Goal: Task Accomplishment & Management: Use online tool/utility

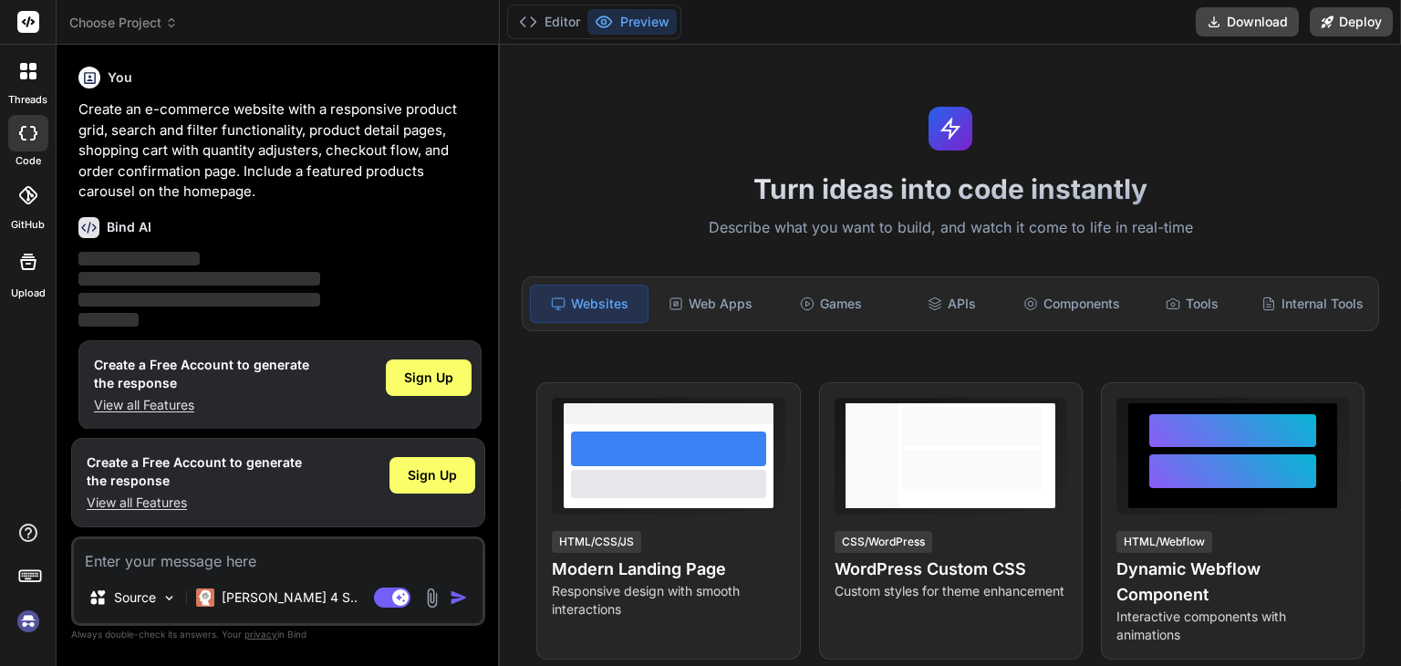
scroll to position [7, 0]
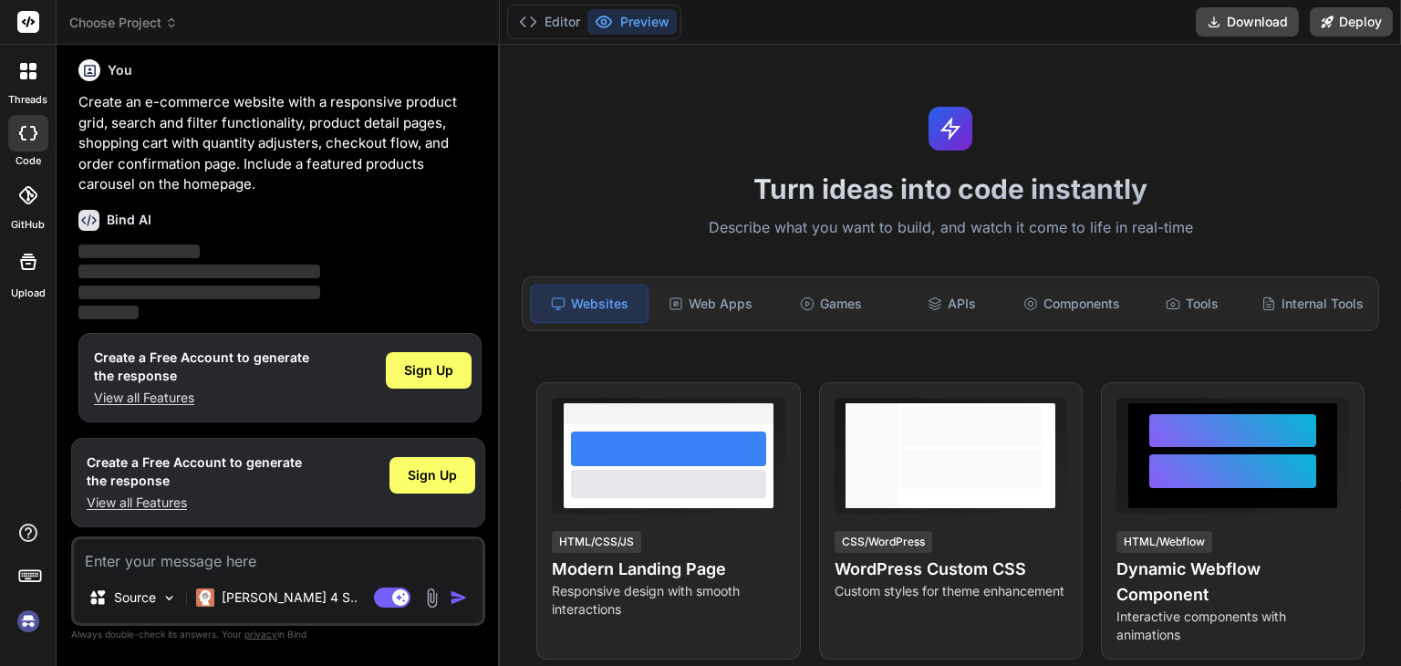
click at [128, 26] on span "Choose Project" at bounding box center [123, 23] width 109 height 18
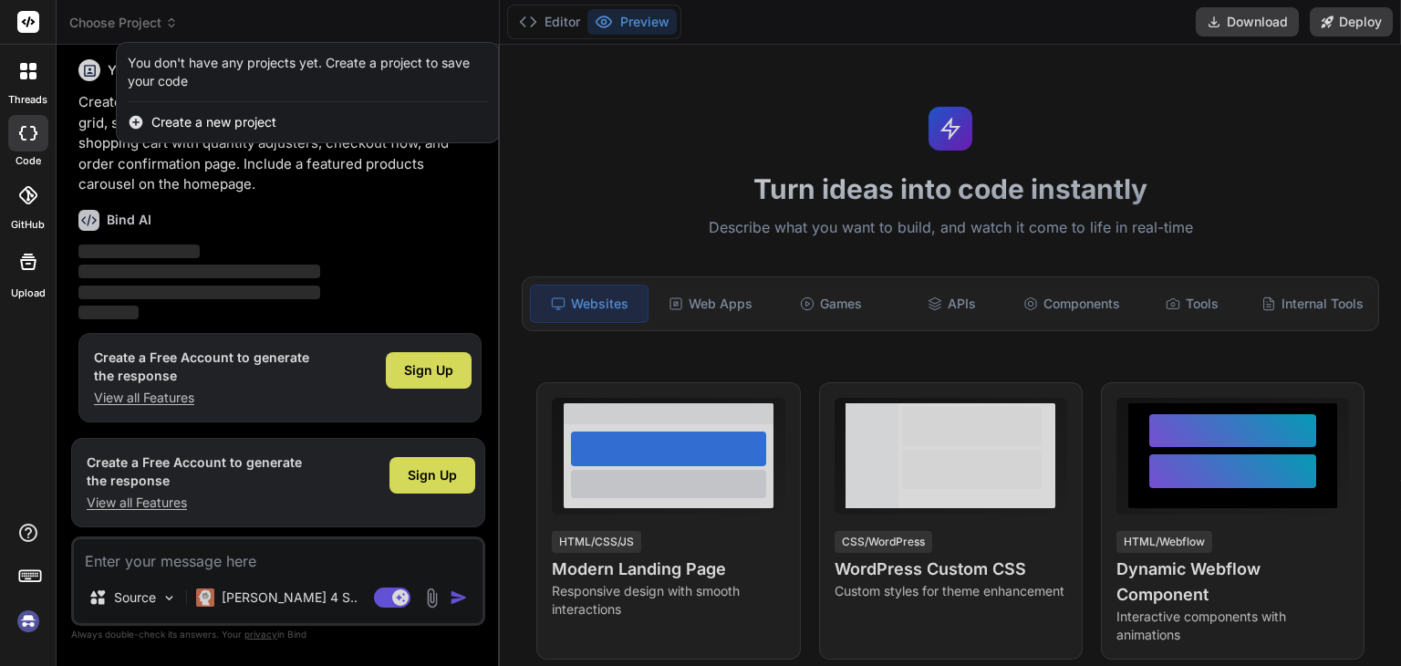
click at [128, 26] on div at bounding box center [700, 333] width 1401 height 666
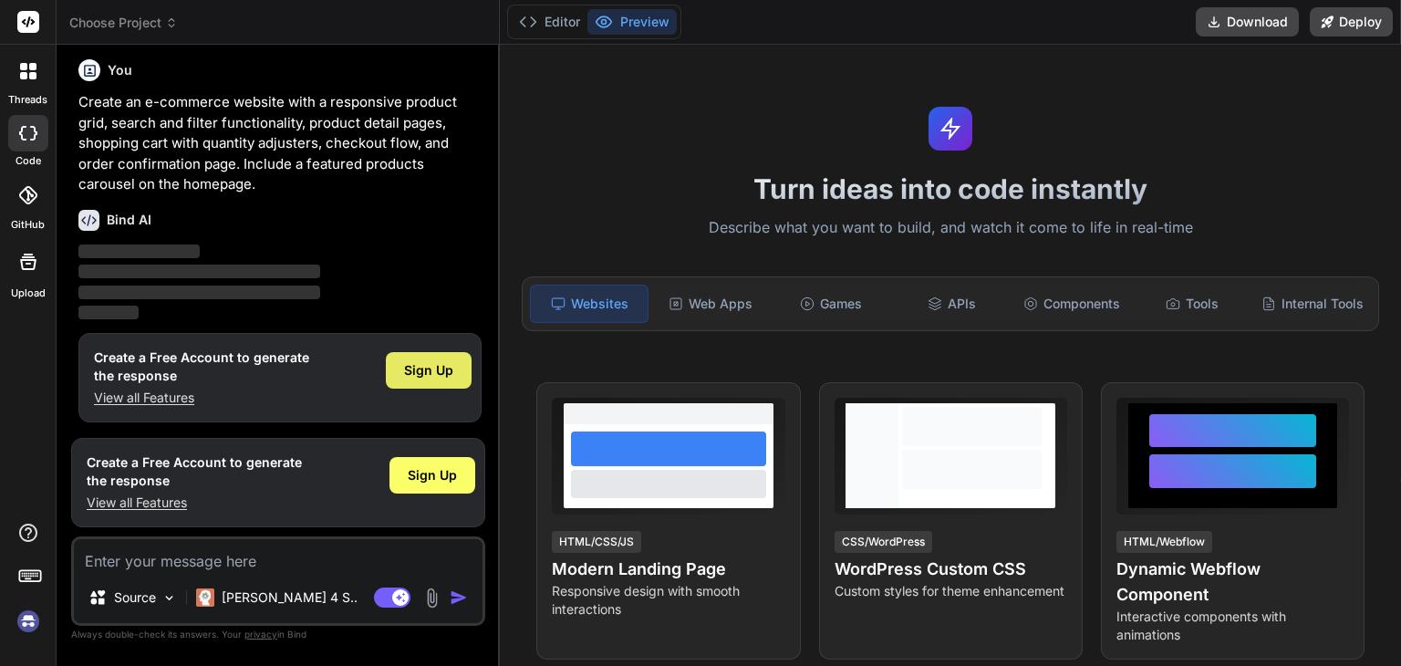
click at [432, 377] on span "Sign Up" at bounding box center [428, 370] width 49 height 18
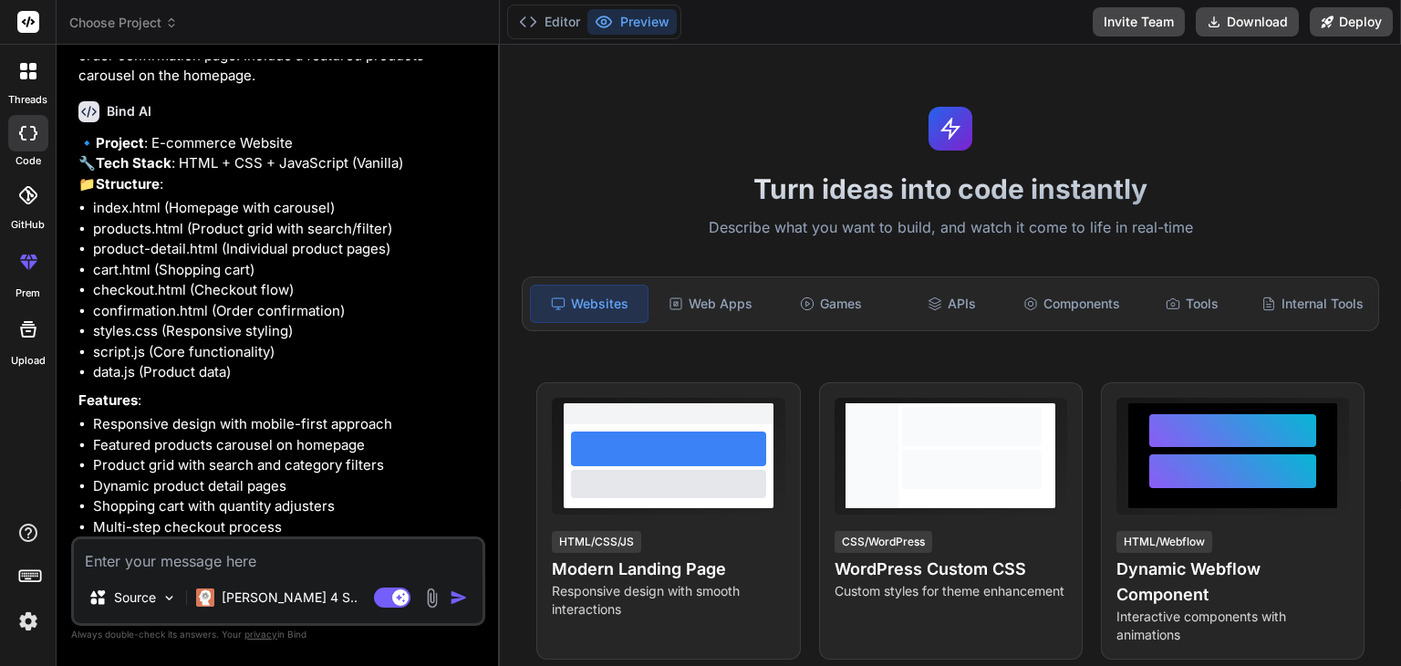
scroll to position [250, 0]
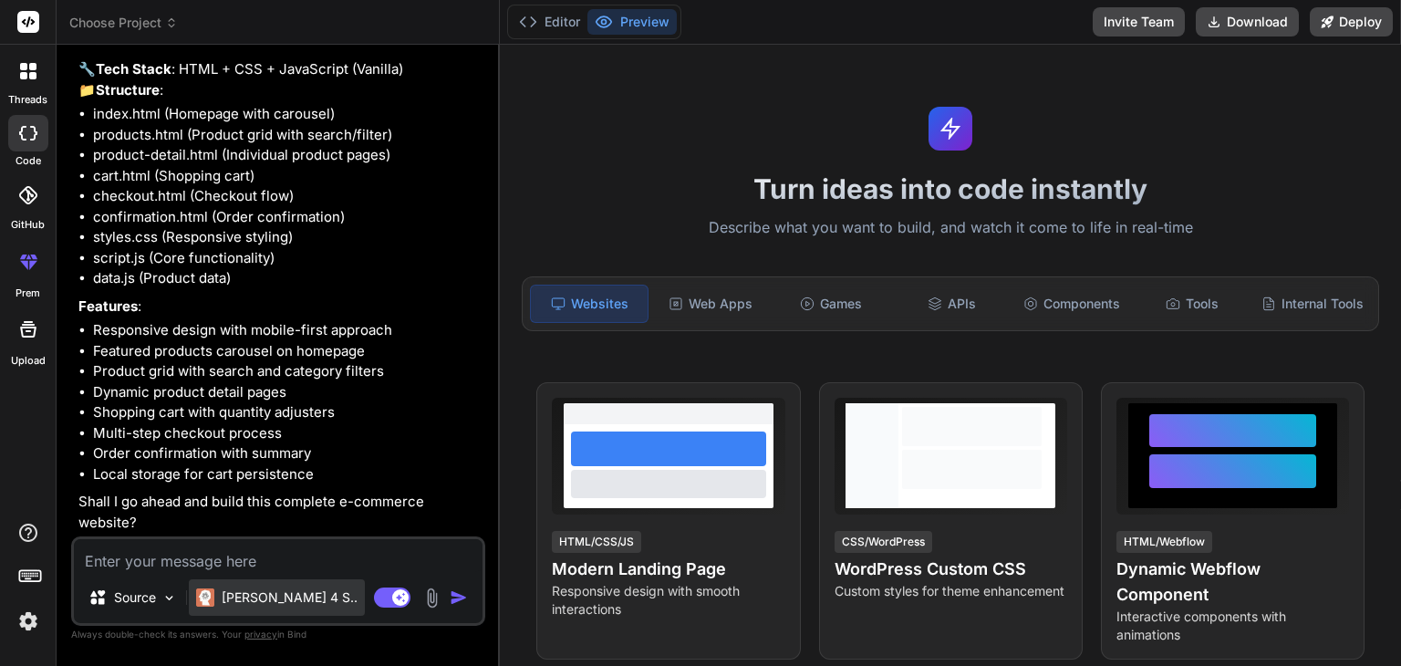
click at [260, 599] on p "[PERSON_NAME] 4 S.." at bounding box center [290, 597] width 136 height 18
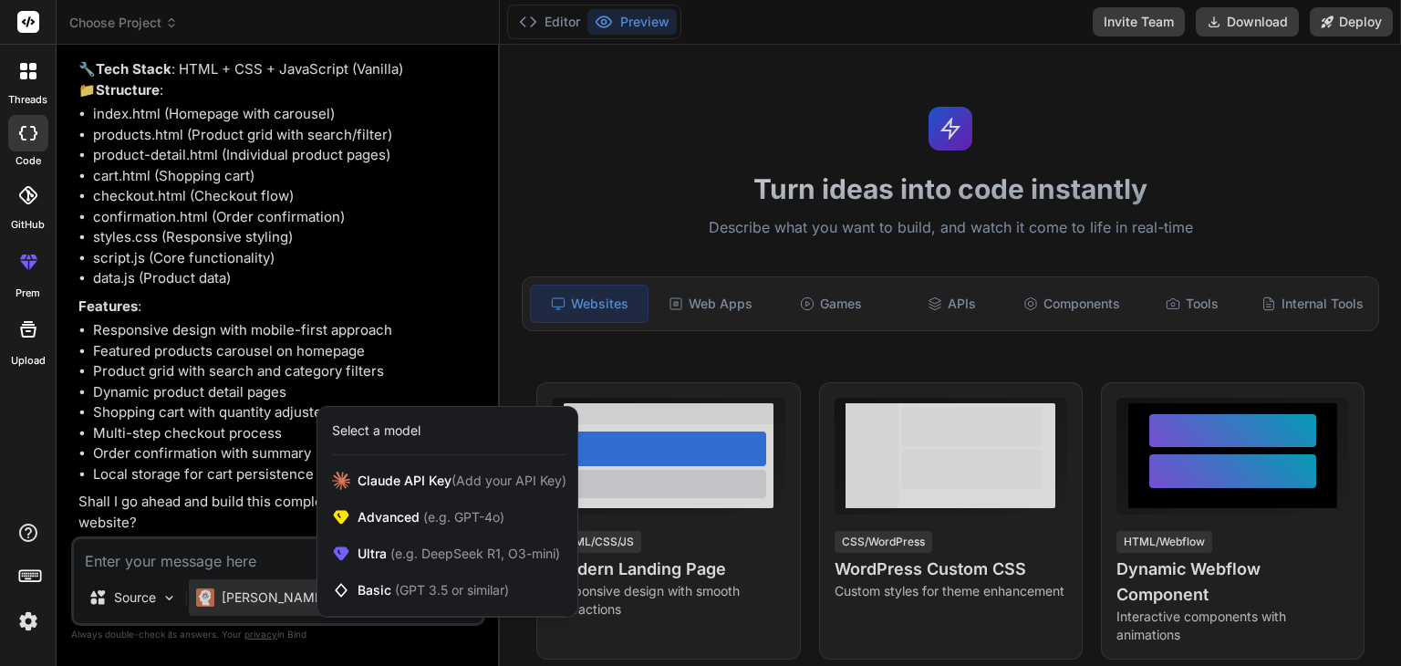
click at [248, 554] on div at bounding box center [700, 333] width 1401 height 666
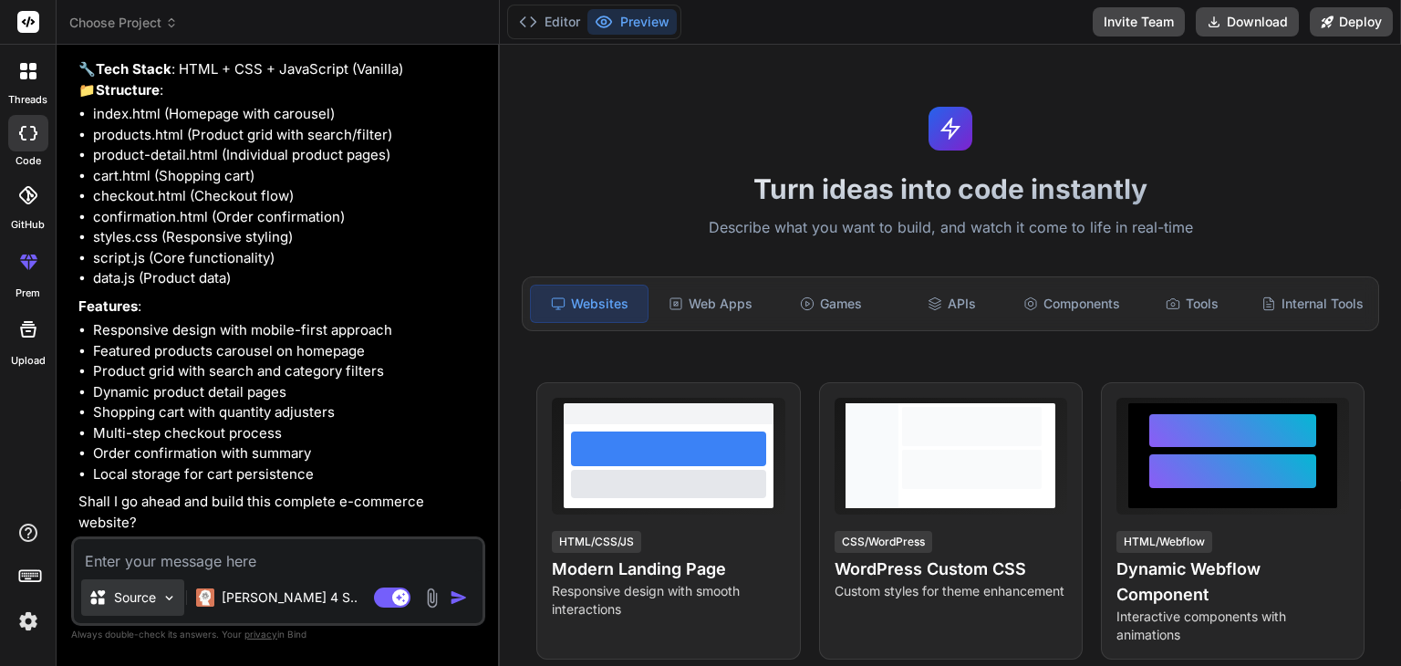
click at [172, 596] on img at bounding box center [169, 598] width 16 height 16
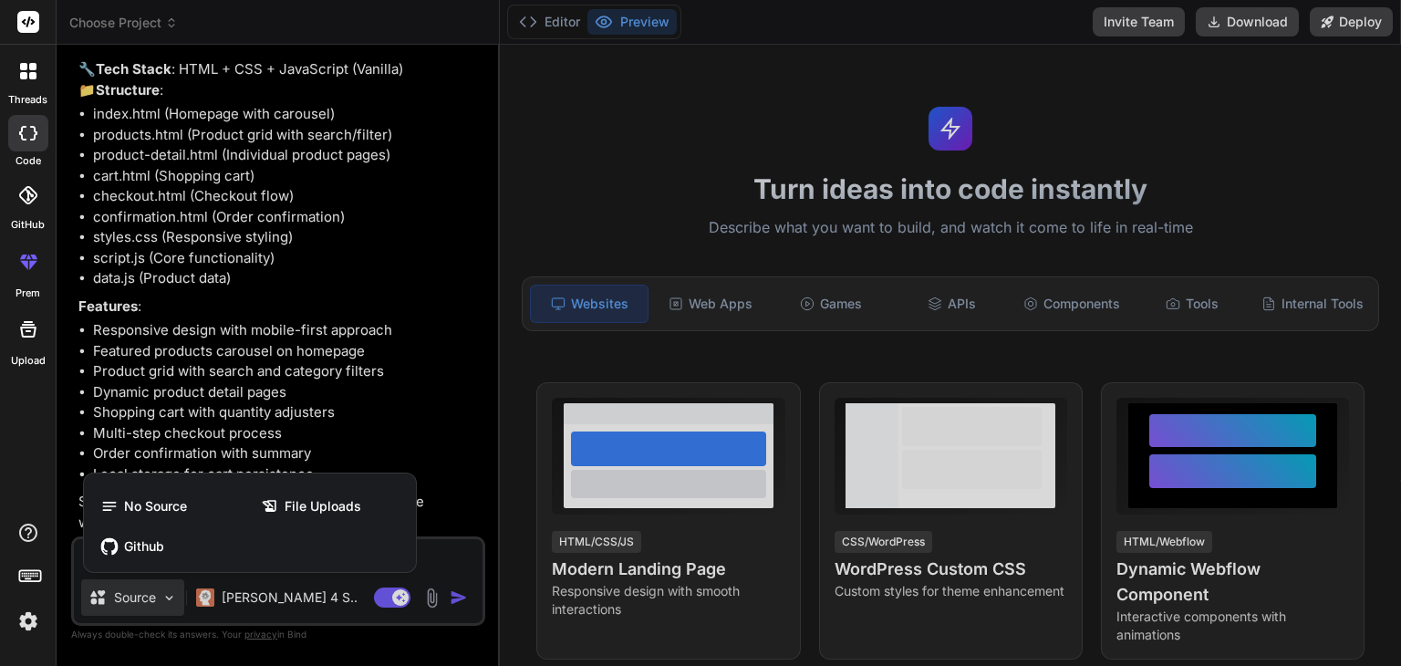
click at [172, 596] on div at bounding box center [700, 333] width 1401 height 666
type textarea "x"
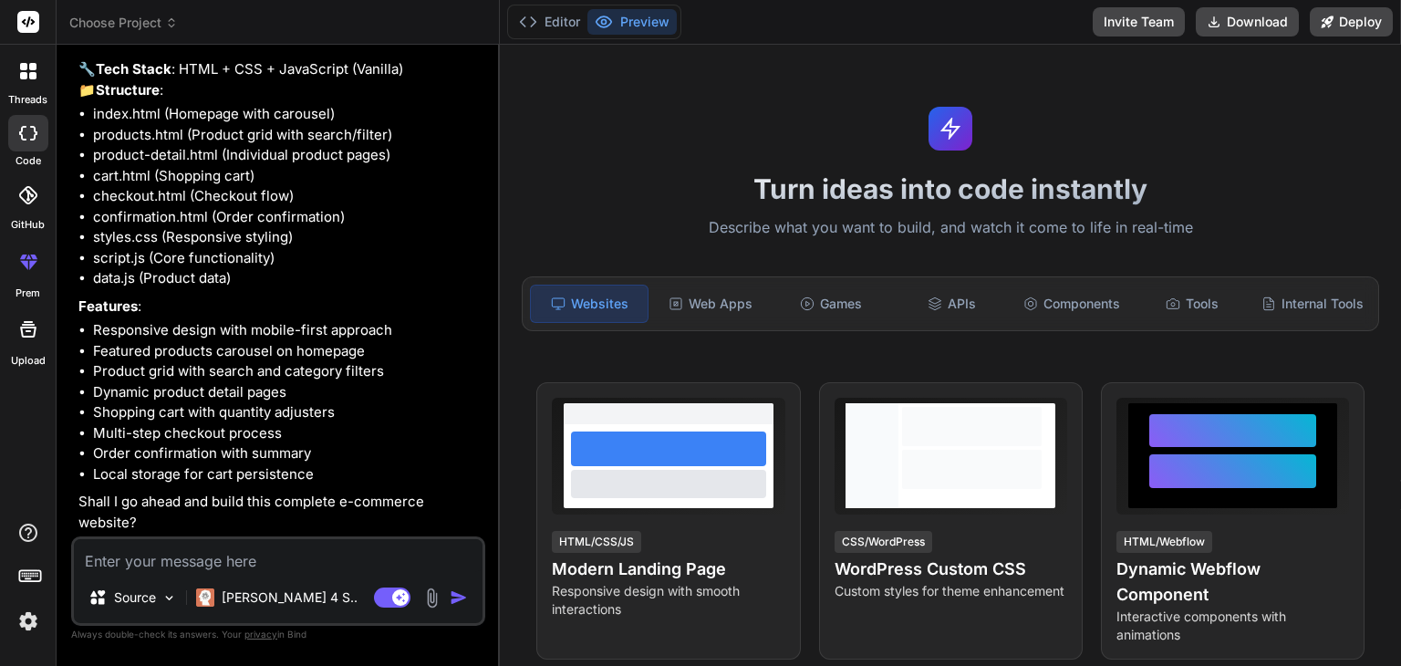
click at [197, 565] on textarea at bounding box center [278, 555] width 409 height 33
type textarea "o"
type textarea "x"
type textarea "ok"
type textarea "x"
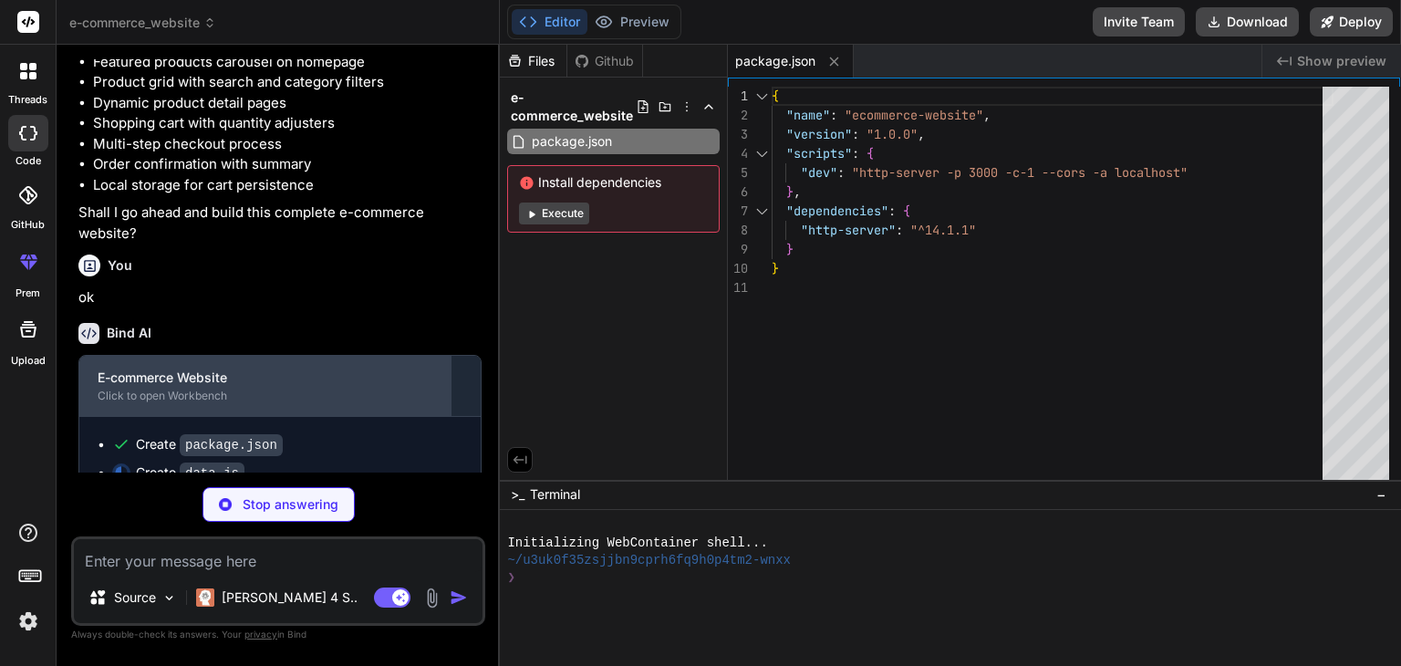
scroll to position [566, 0]
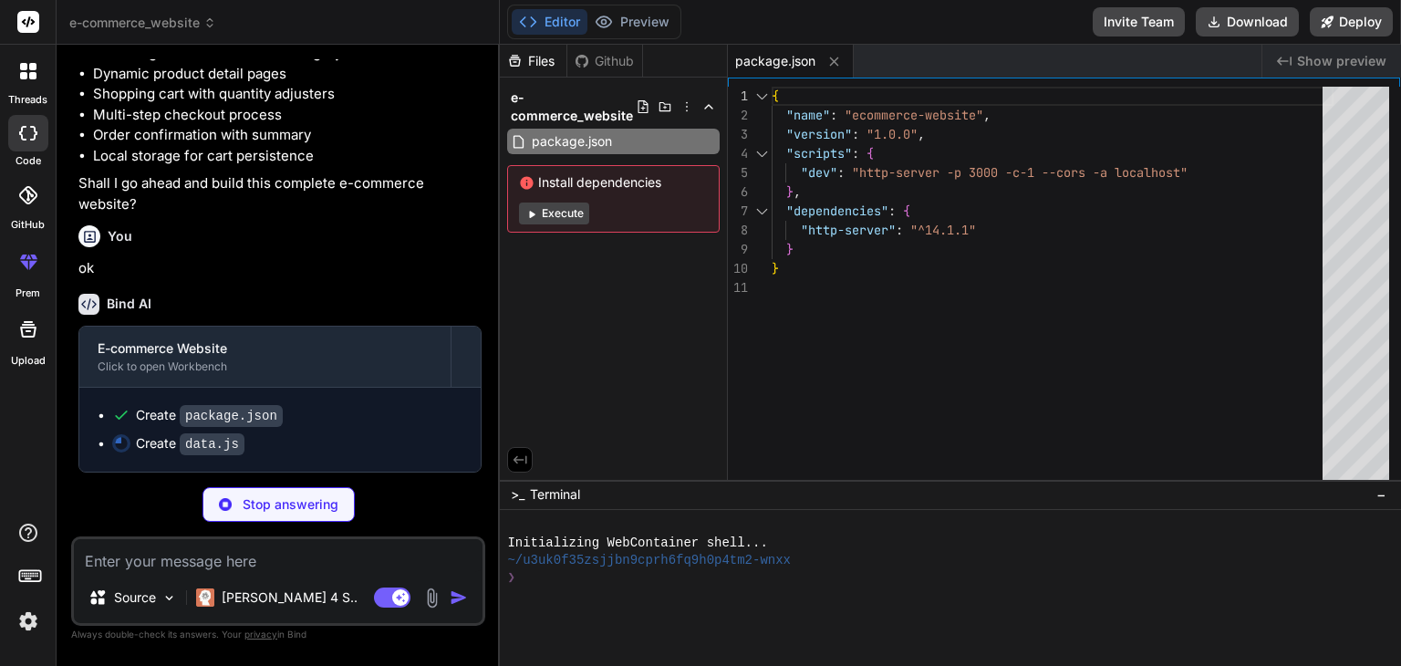
type textarea "x"
type textarea "{ id: 'all', name: 'All Products' }, { id: 'electronics', name: 'Electronics' }…"
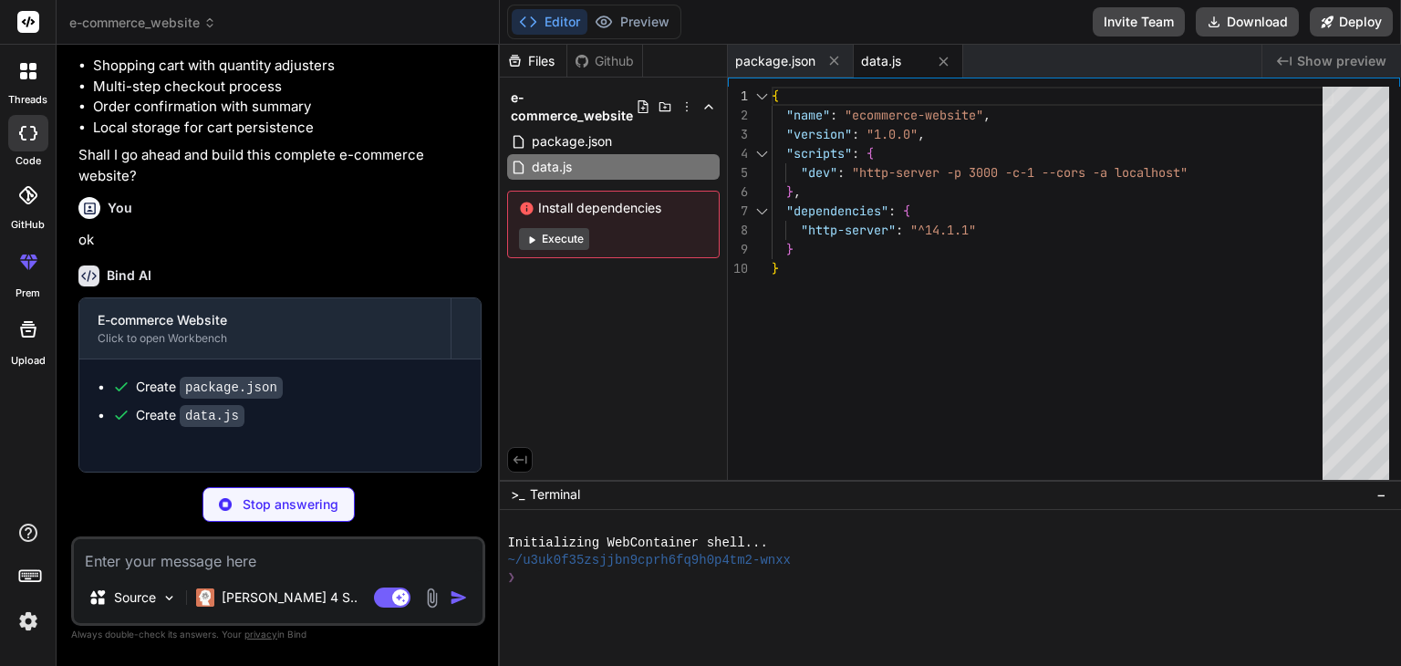
type textarea "x"
type textarea "</body> </html>"
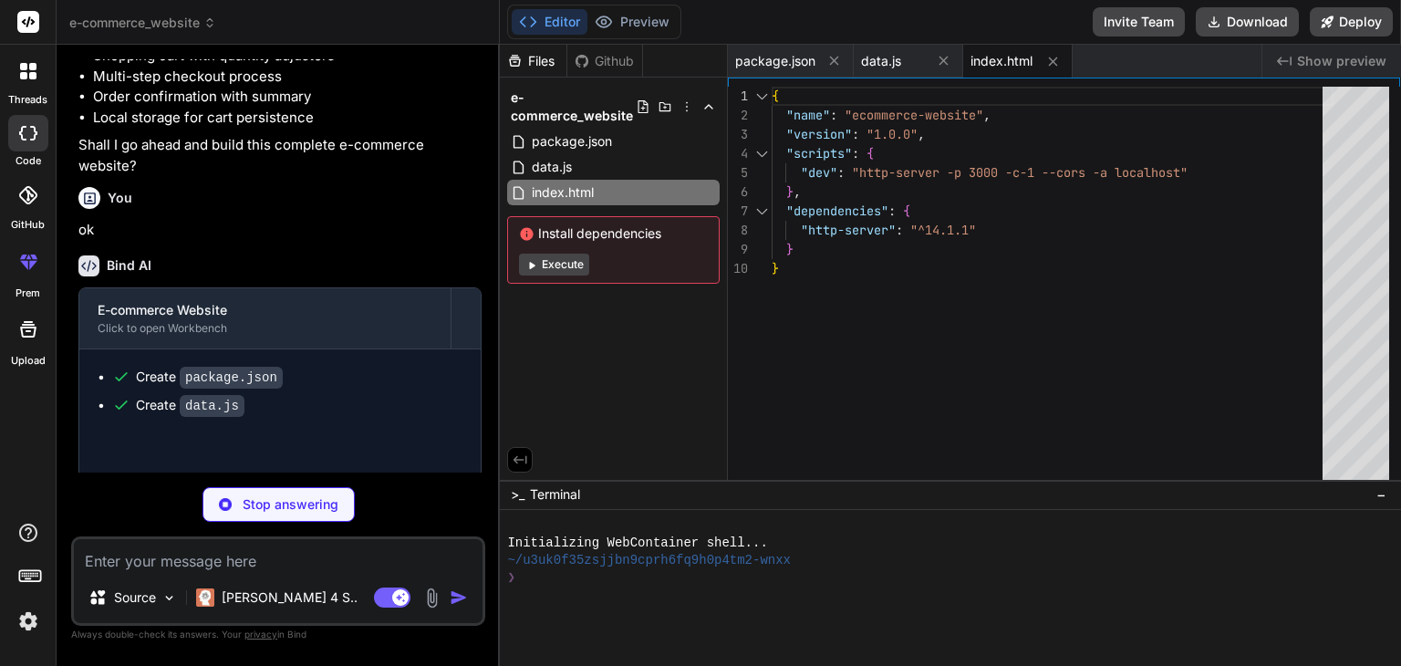
type textarea "x"
type textarea "</html>"
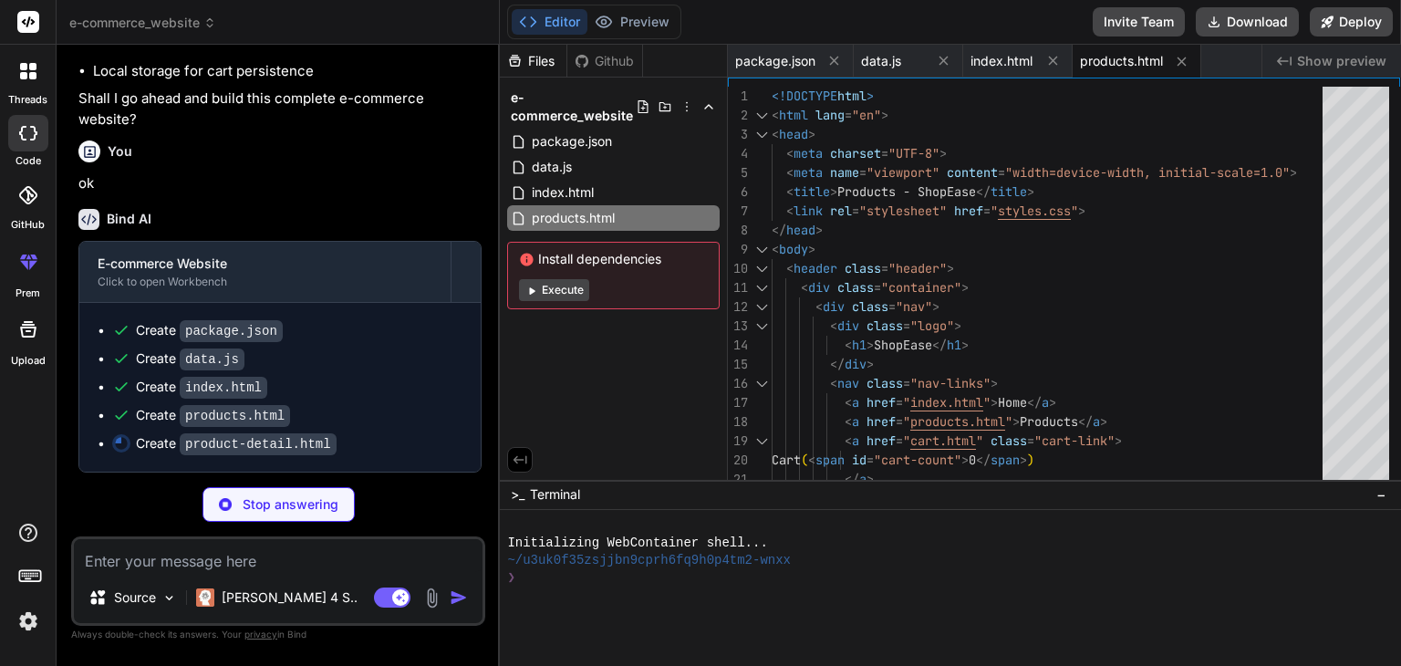
scroll to position [650, 0]
type textarea "x"
type textarea "}); </script> </body> </html>"
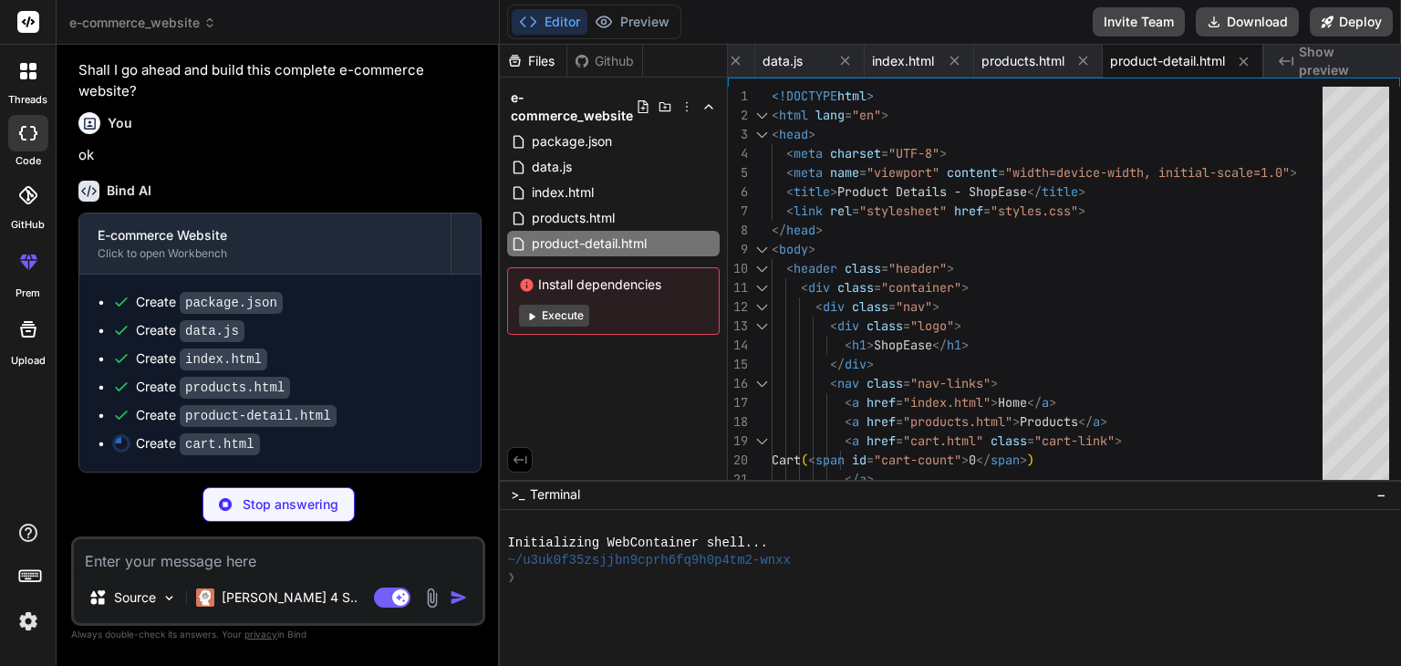
scroll to position [679, 0]
type textarea "x"
type textarea "loadCartItems(); }); </script> </body> </html>"
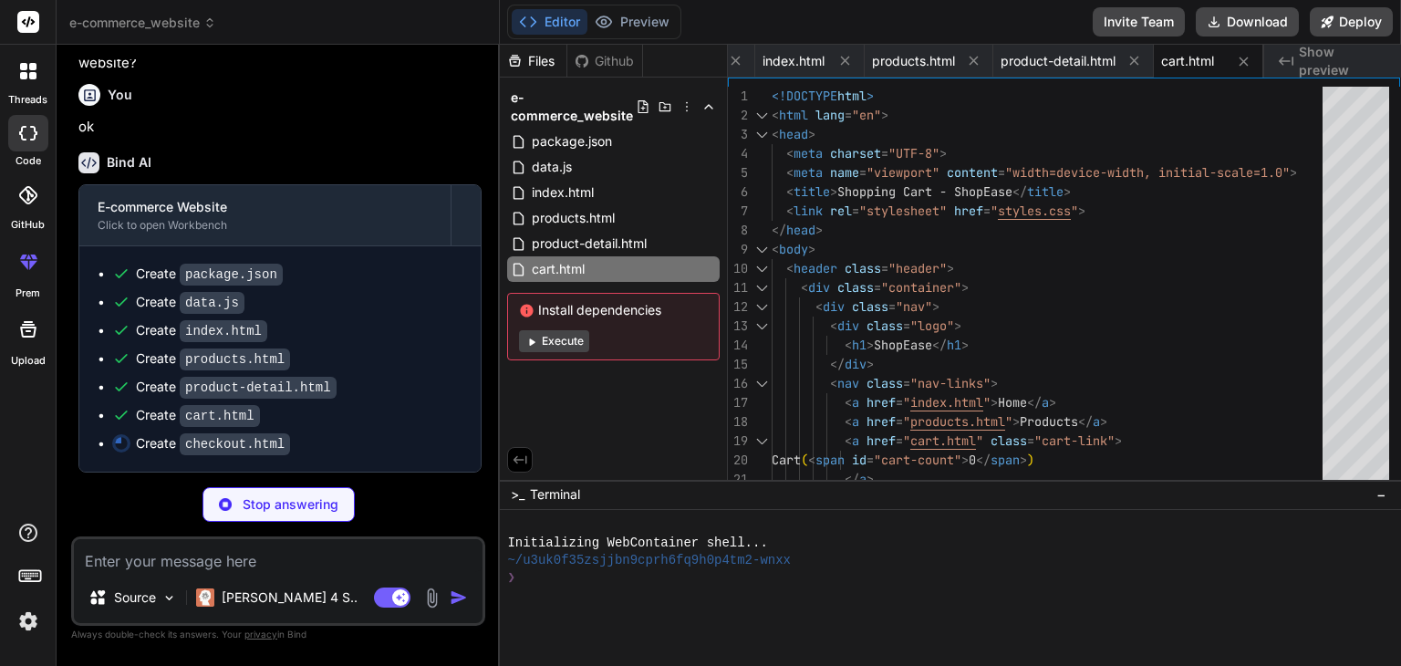
scroll to position [707, 0]
type textarea "x"
type textarea "<script src="script.js"></script> <script> document.addEventListener('DOMConten…"
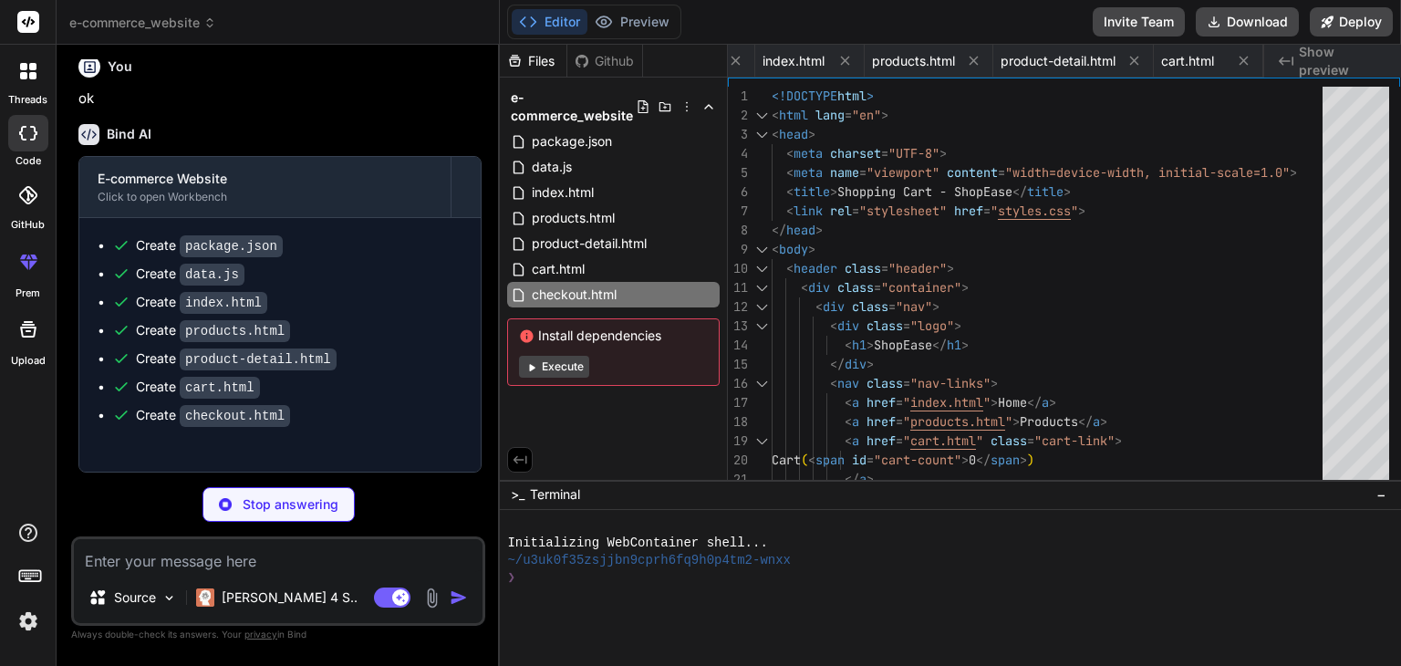
type textarea "x"
type textarea "</body> </html>"
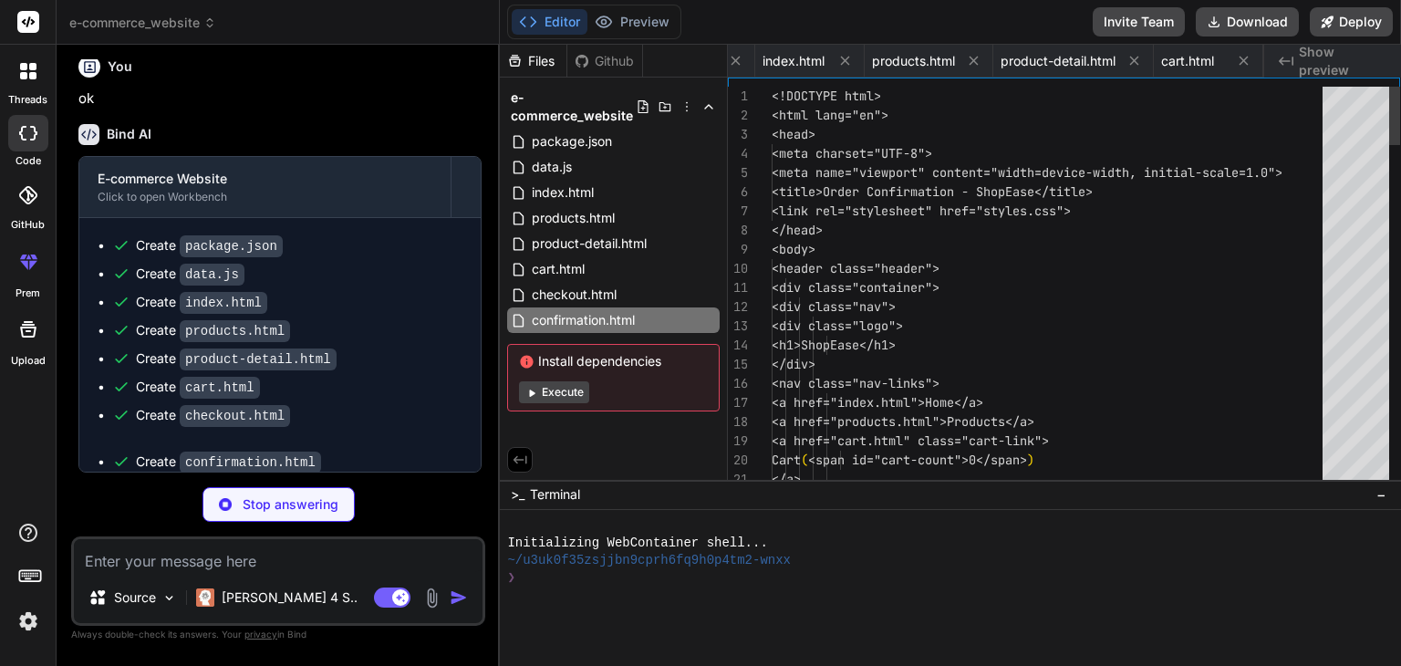
scroll to position [0, 490]
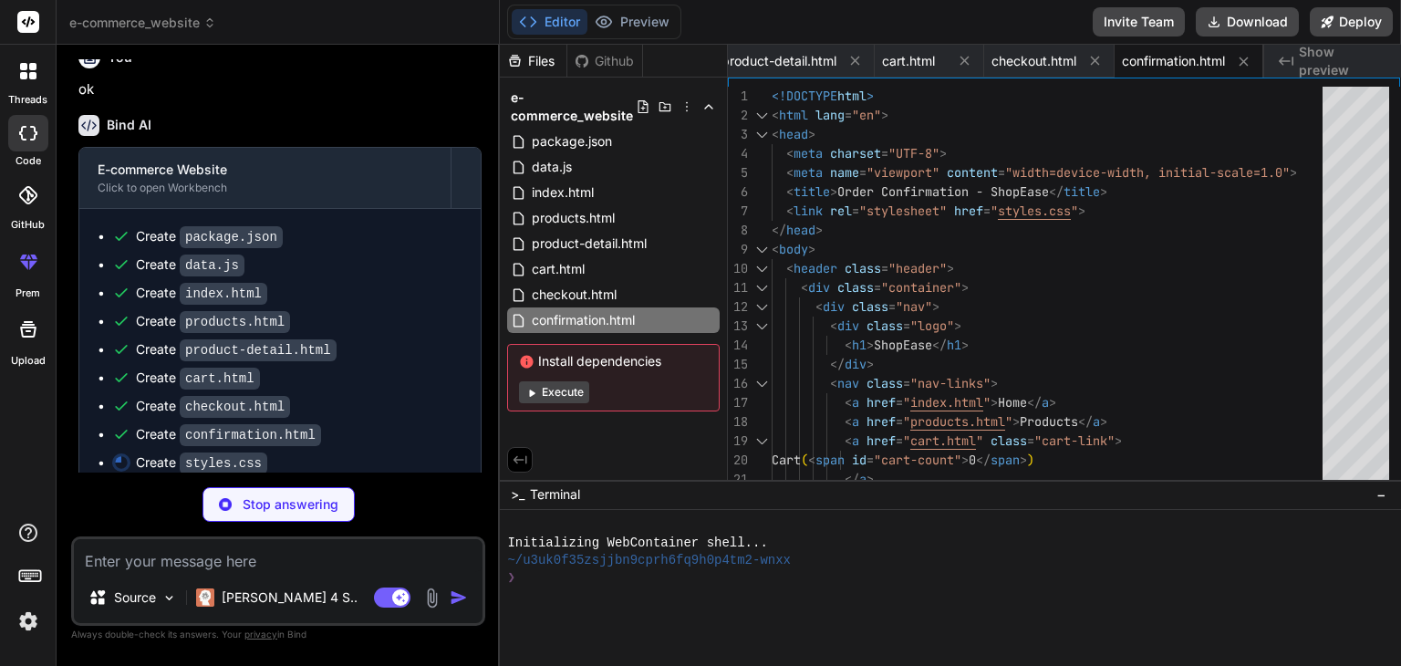
click at [551, 391] on button "Execute" at bounding box center [554, 392] width 70 height 22
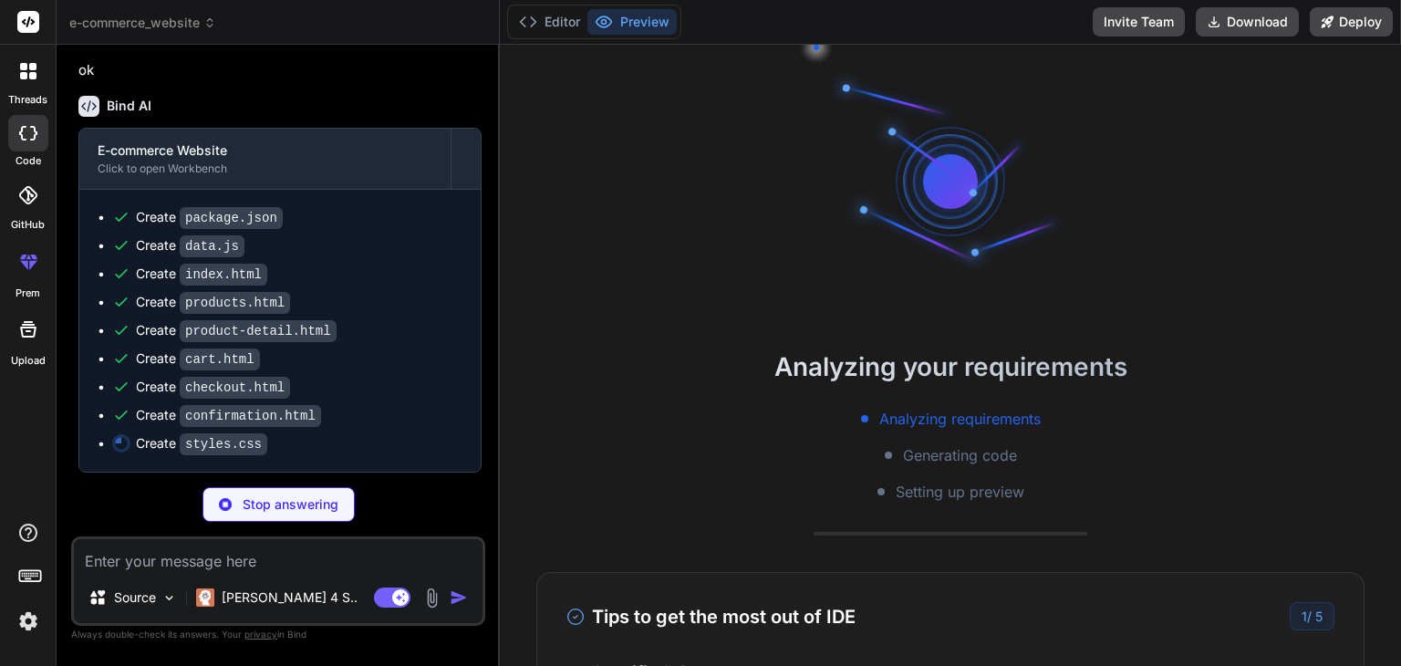
scroll to position [192, 0]
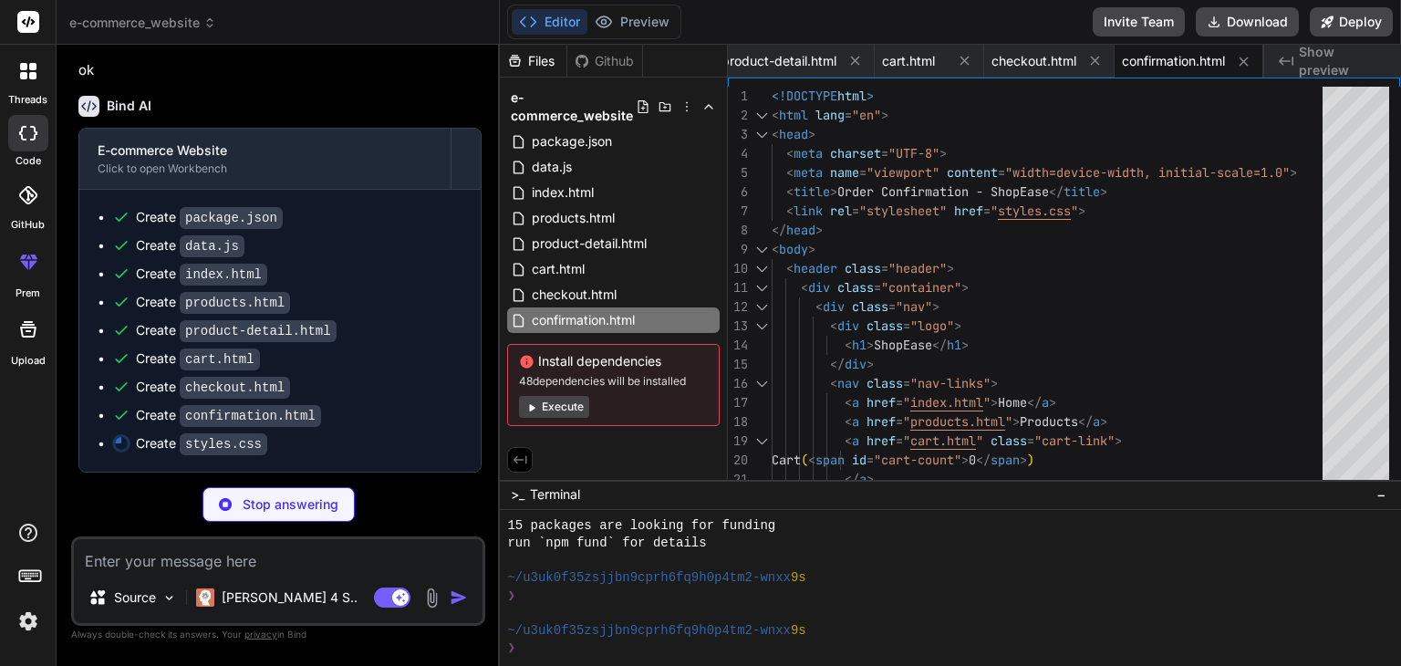
type textarea "x"
type textarea "grid-template-columns: 1fr; } }"
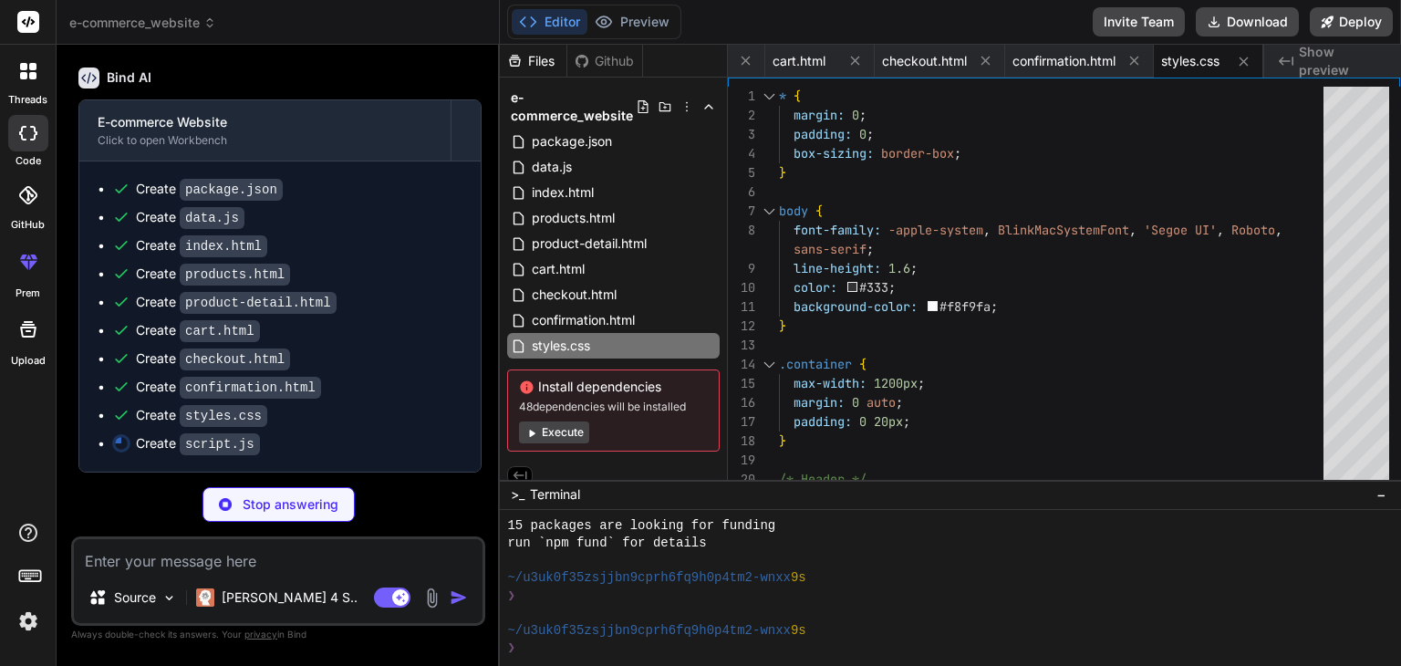
scroll to position [792, 0]
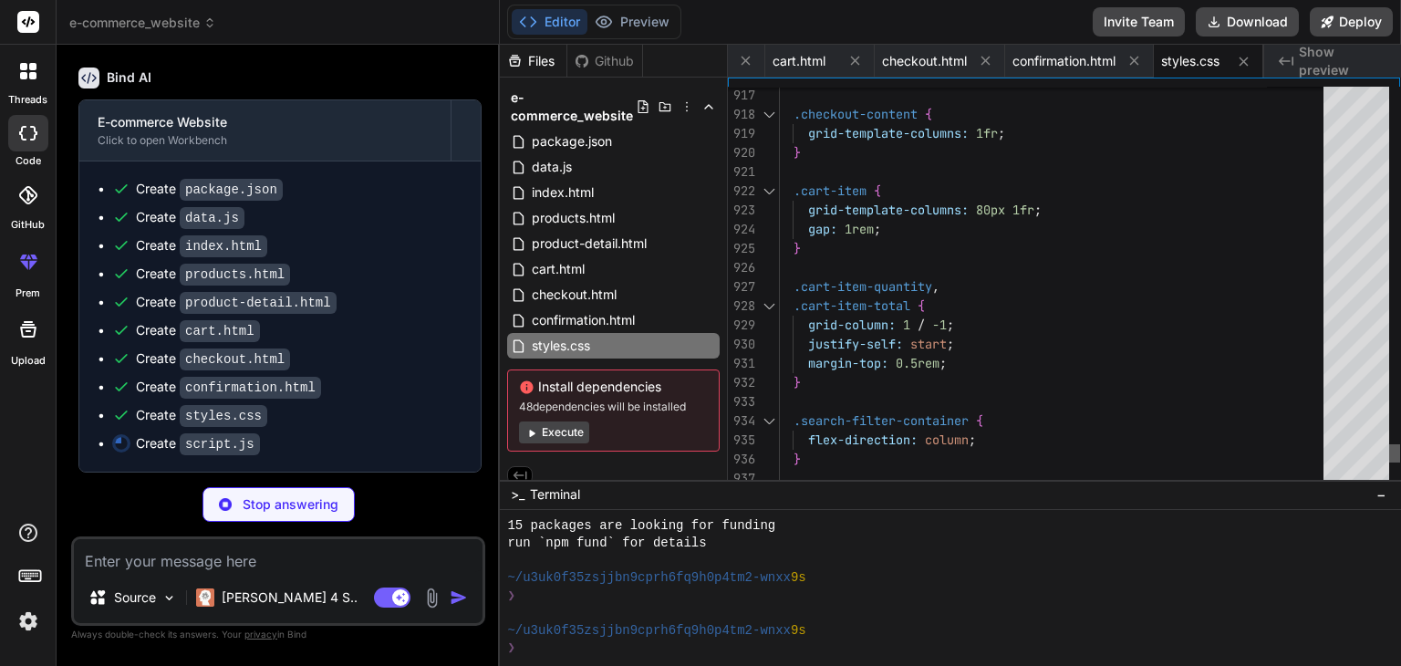
click at [1400, 454] on div at bounding box center [1394, 453] width 11 height 18
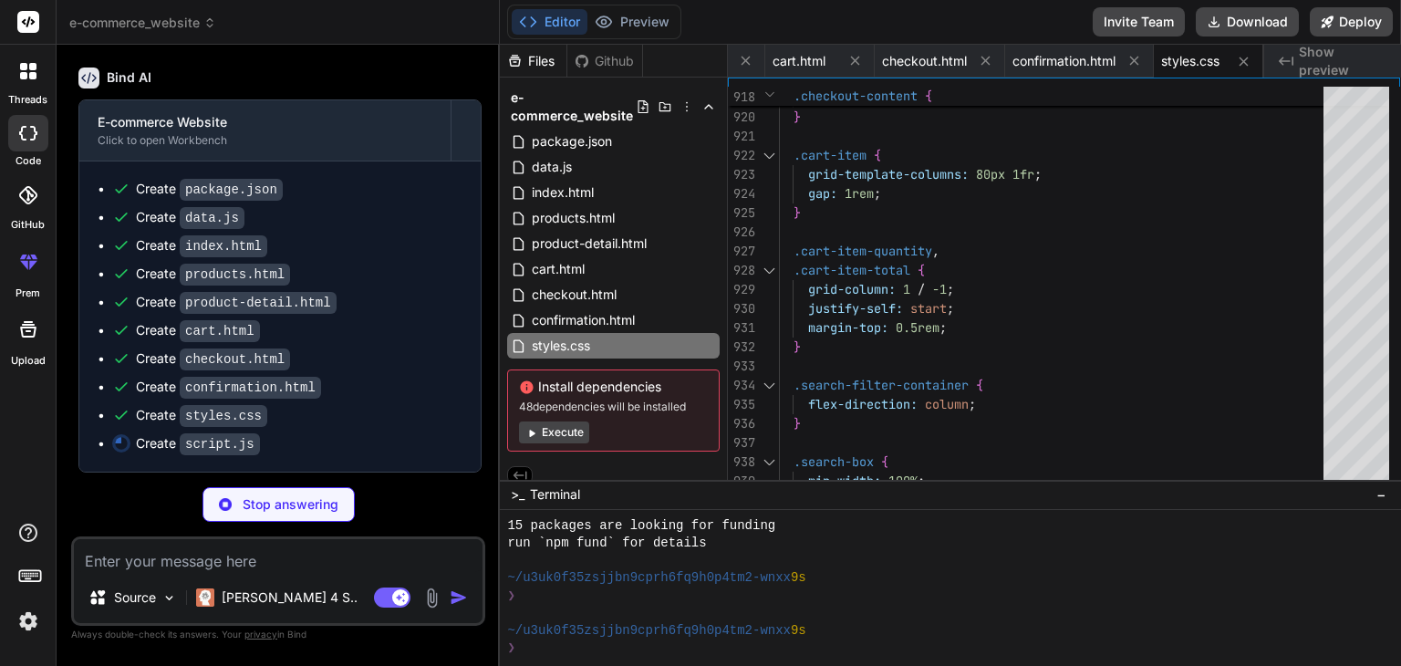
type textarea "x"
type textarea "const styleSheet = document.createElement('style'); styleSheet.textContent = mo…"
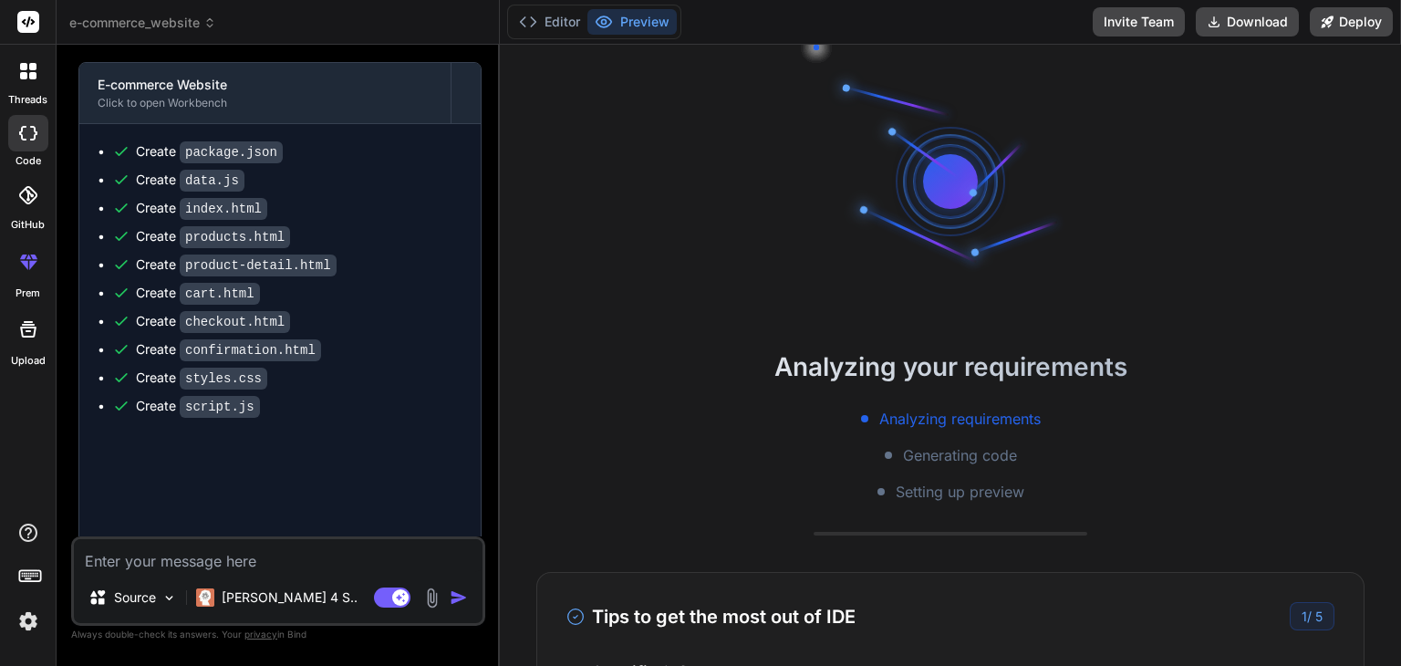
type textarea "x"
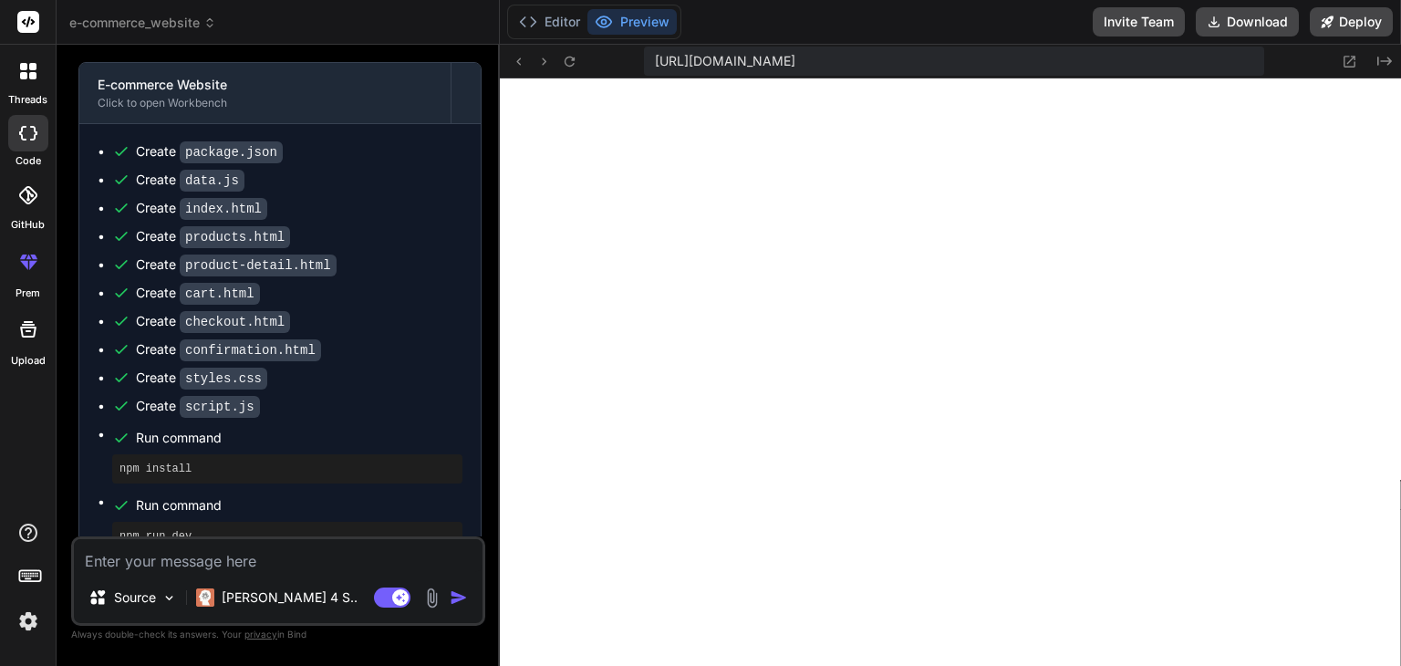
scroll to position [2065, 0]
click at [191, 24] on span "e-commerce_website" at bounding box center [142, 23] width 147 height 18
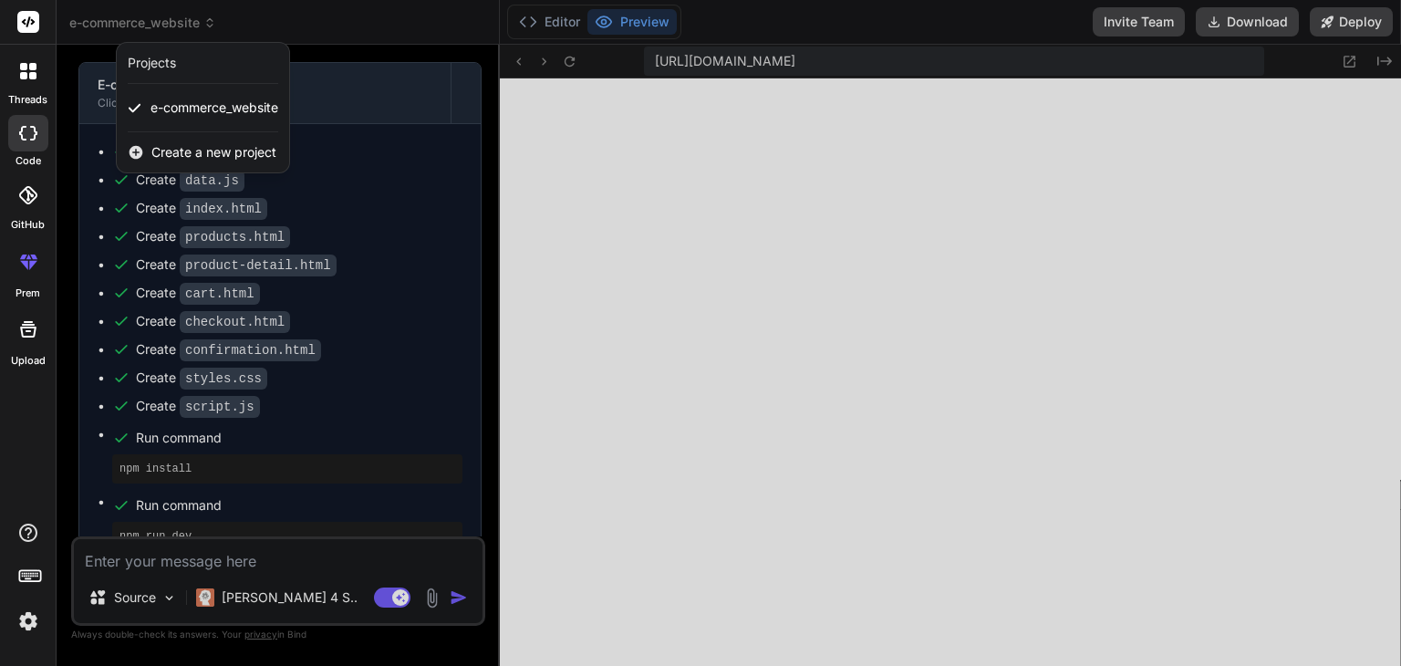
click at [191, 24] on div at bounding box center [700, 333] width 1401 height 666
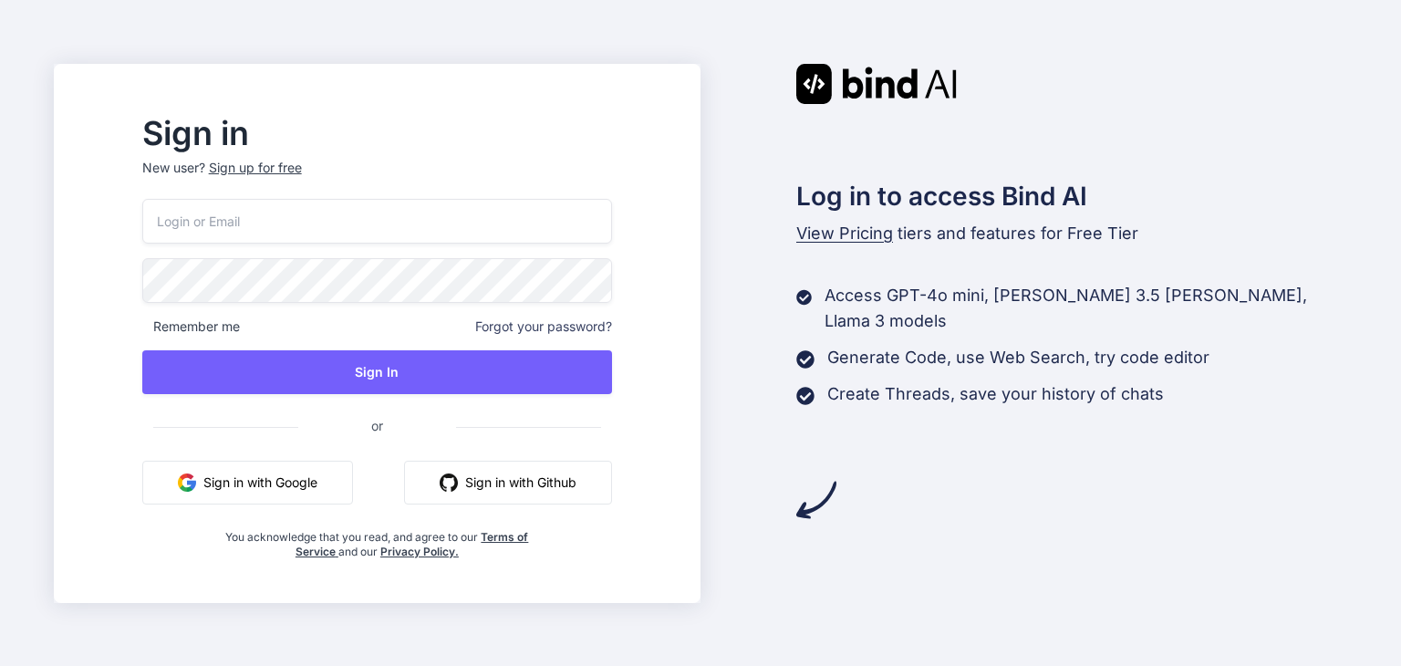
click at [326, 481] on button "Sign in with Google" at bounding box center [247, 483] width 211 height 44
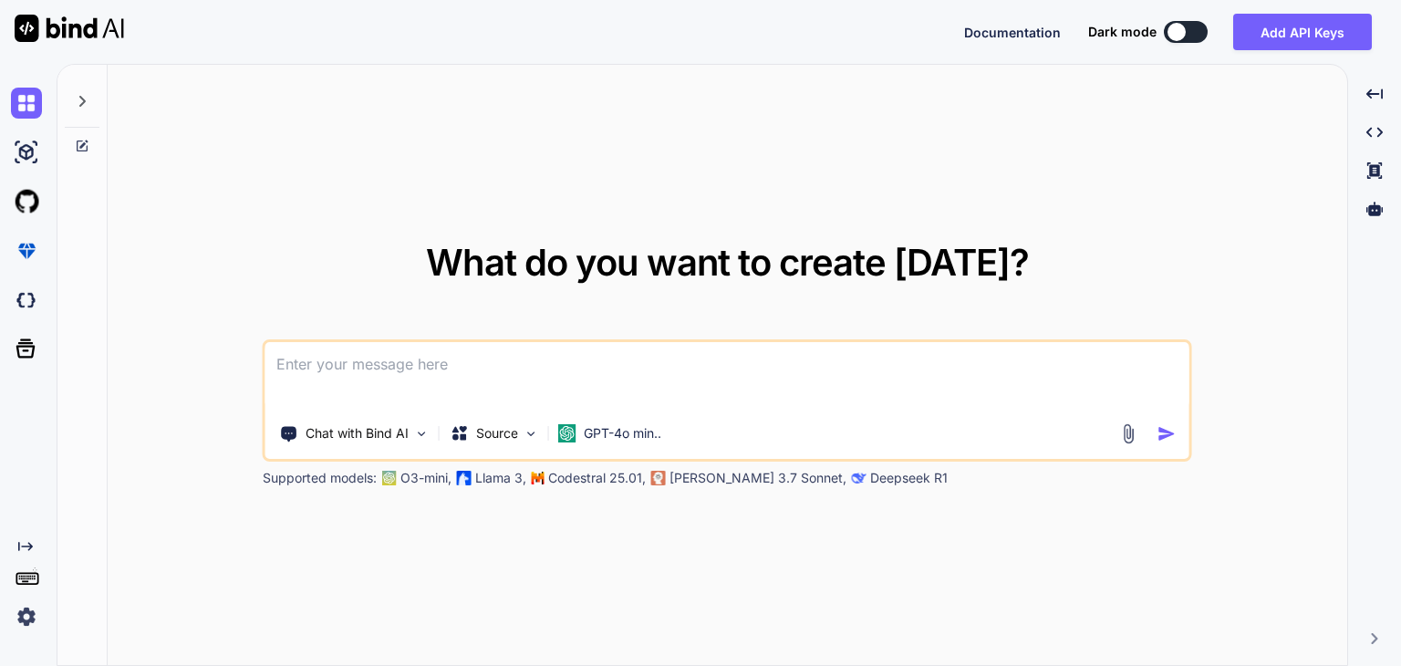
click at [70, 32] on img at bounding box center [69, 28] width 109 height 27
click at [31, 103] on img at bounding box center [26, 103] width 31 height 31
click at [86, 103] on icon at bounding box center [82, 101] width 15 height 15
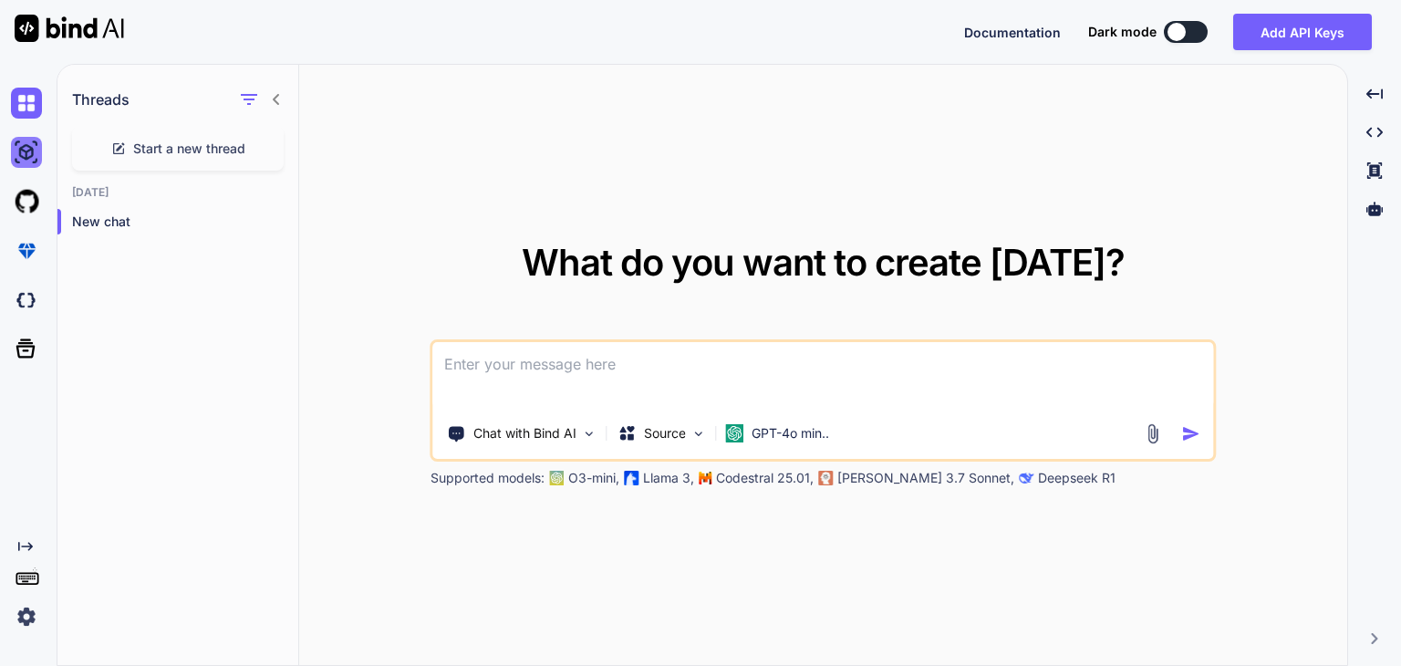
click at [31, 151] on img at bounding box center [26, 152] width 31 height 31
type textarea "x"
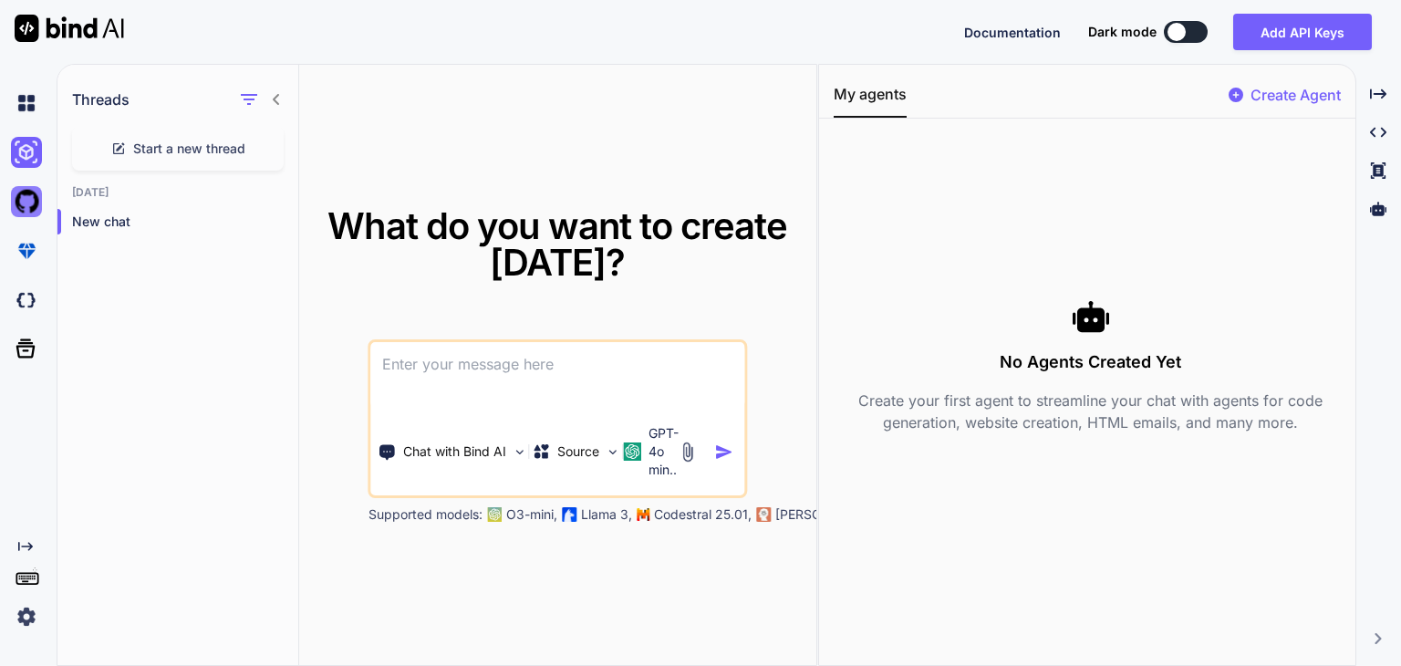
click at [27, 200] on img at bounding box center [26, 201] width 31 height 31
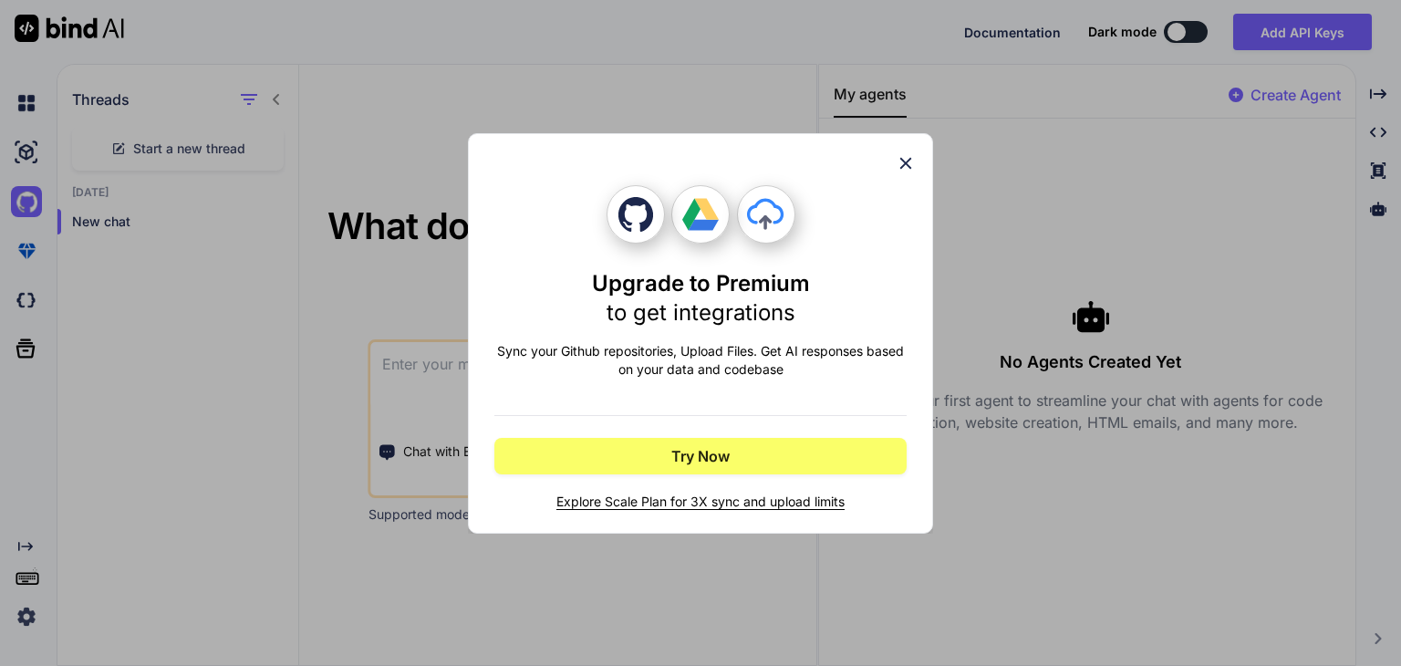
click at [908, 160] on icon at bounding box center [906, 163] width 12 height 12
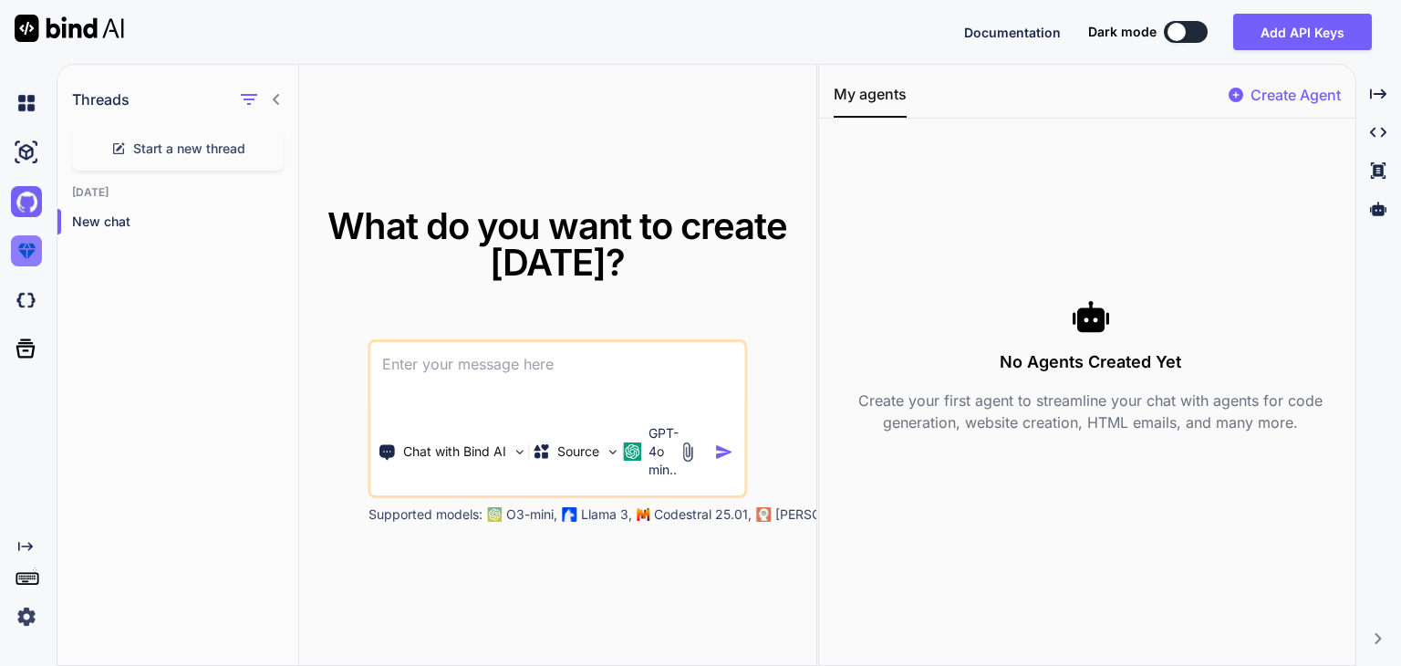
click at [22, 249] on img at bounding box center [26, 250] width 31 height 31
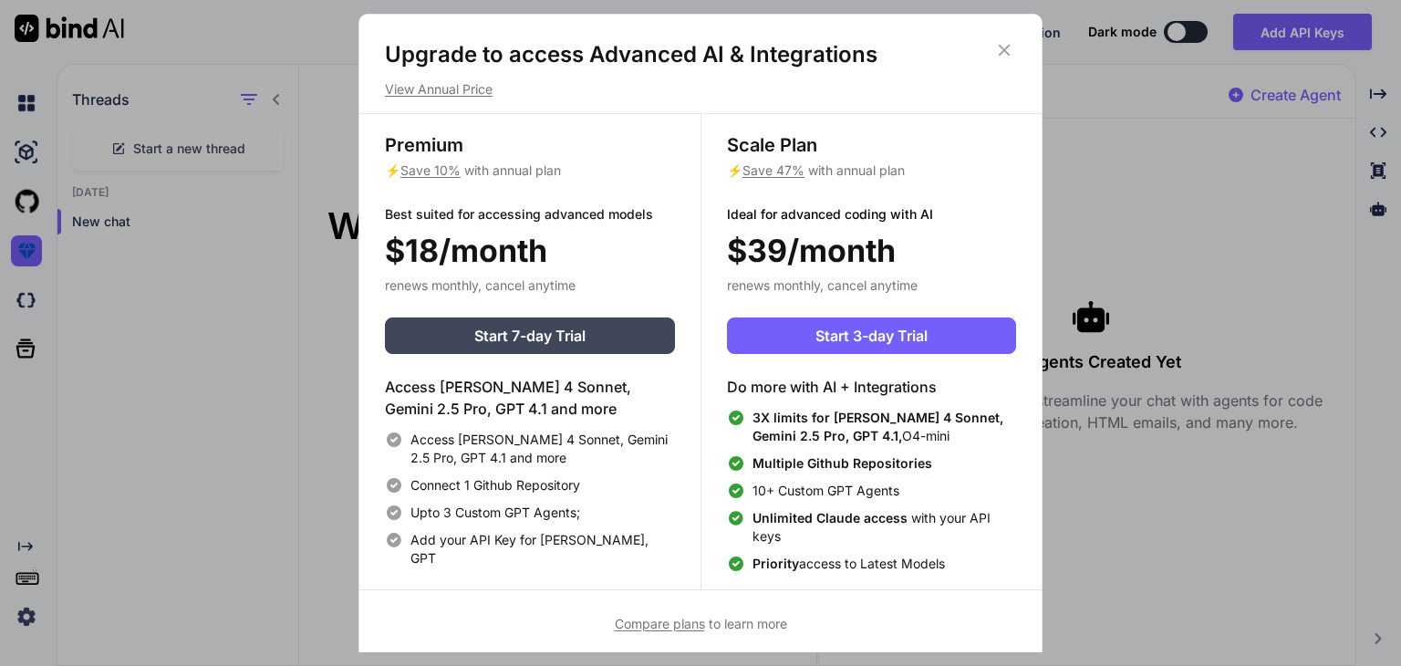
click at [1009, 54] on icon at bounding box center [1005, 51] width 12 height 12
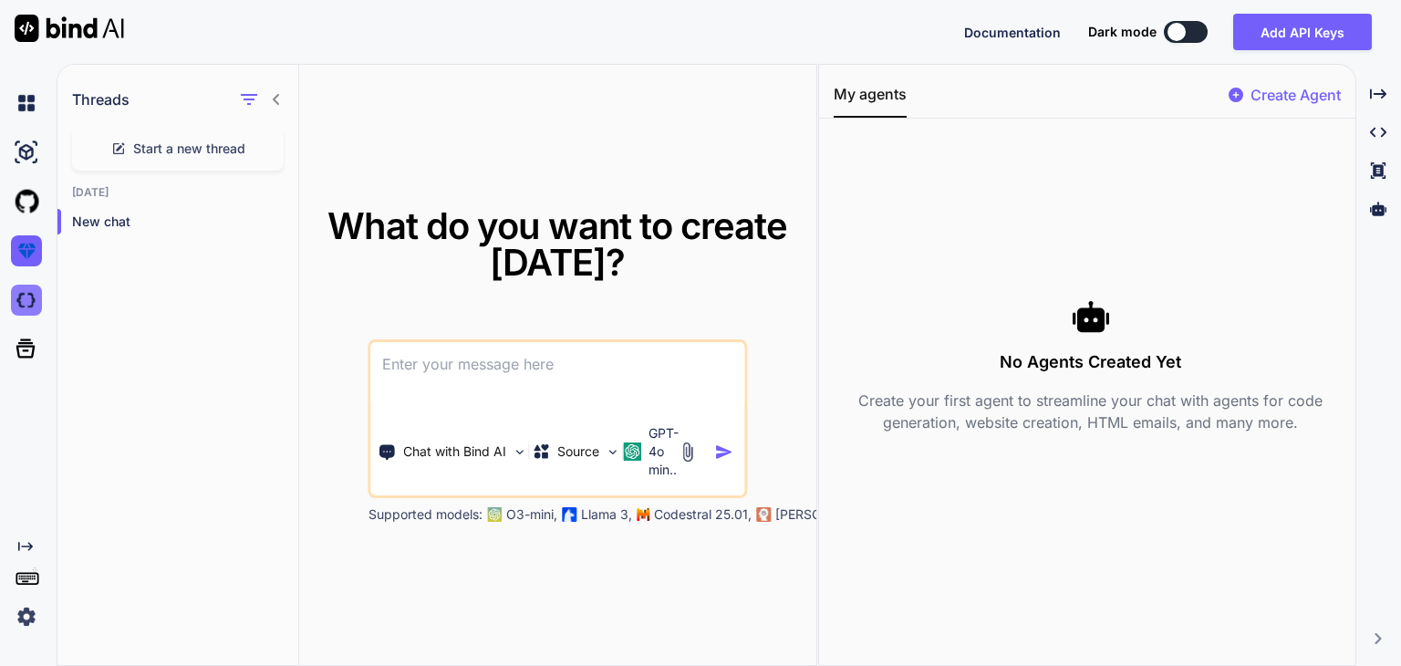
click at [14, 307] on div at bounding box center [24, 299] width 49 height 49
click at [484, 358] on textarea at bounding box center [557, 375] width 373 height 67
click at [124, 223] on p "New chat" at bounding box center [185, 221] width 226 height 18
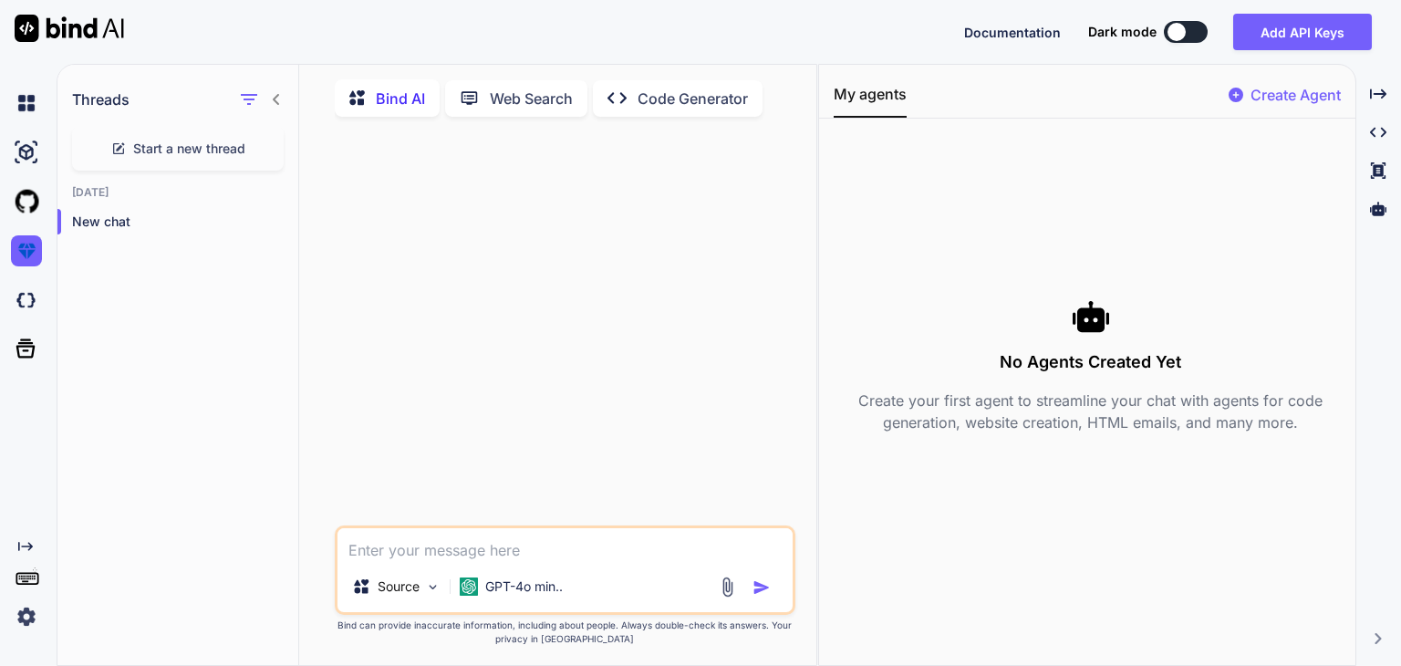
click at [646, 92] on p "Code Generator" at bounding box center [692, 99] width 110 height 22
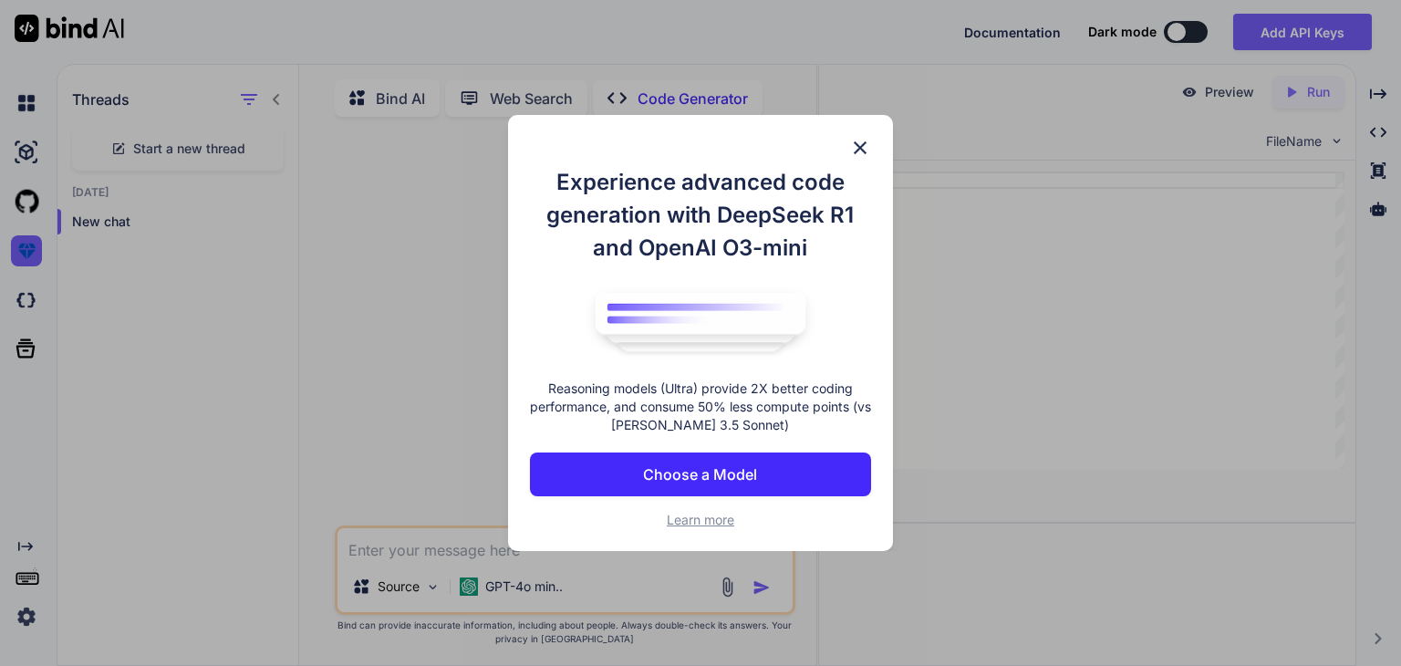
drag, startPoint x: 855, startPoint y: 140, endPoint x: 638, endPoint y: 204, distance: 226.5
click at [856, 140] on img at bounding box center [860, 148] width 22 height 22
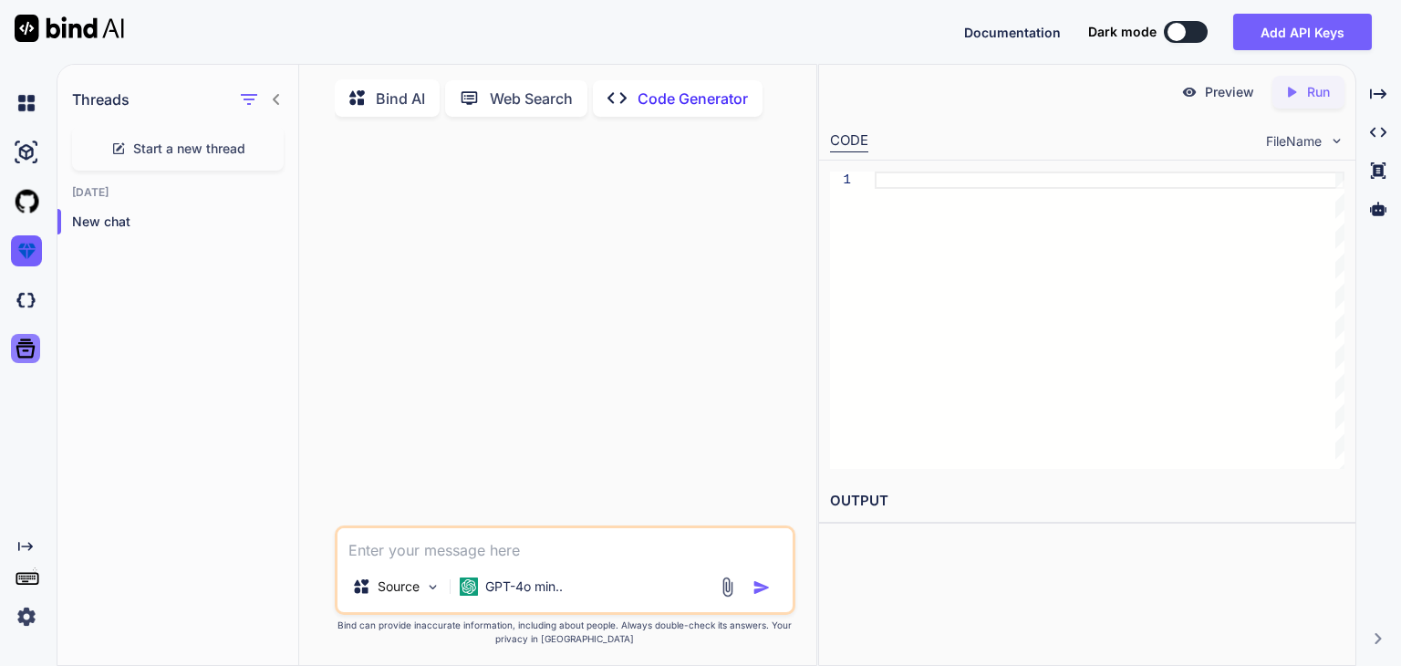
click at [29, 349] on icon at bounding box center [26, 349] width 26 height 26
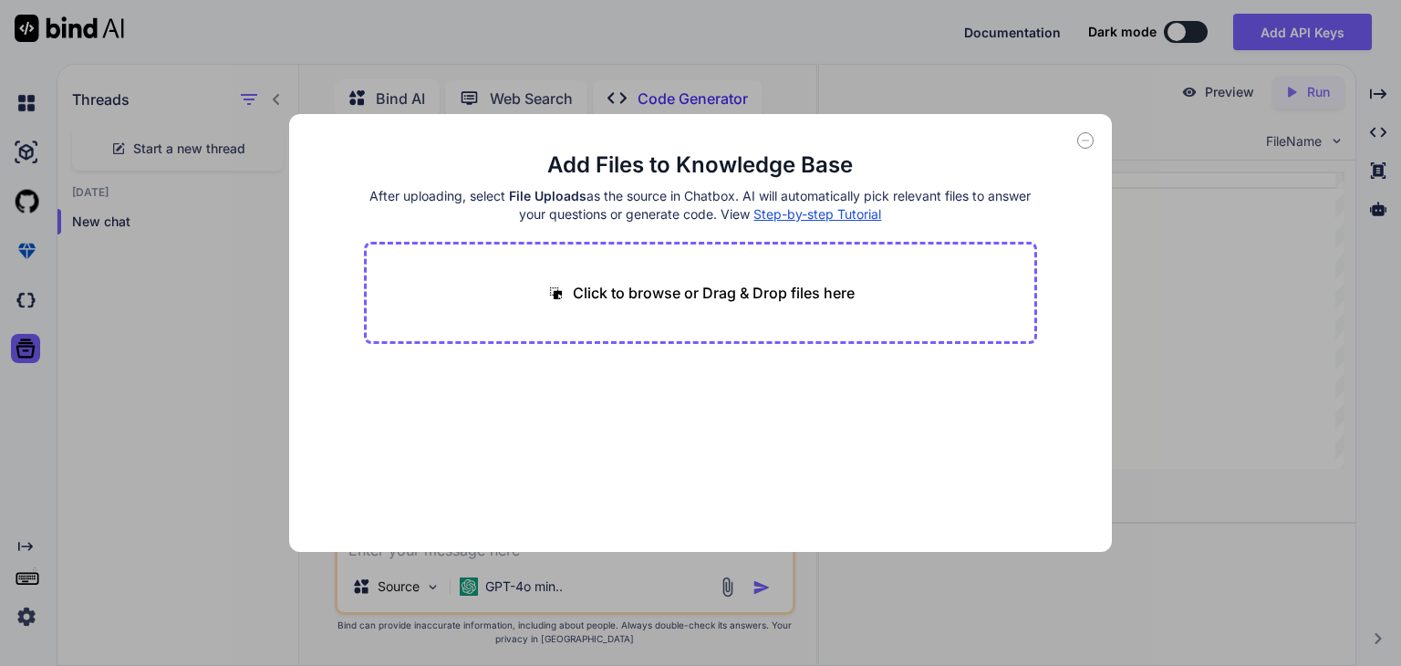
click at [158, 506] on div "Add Files to Knowledge Base After uploading, select File Uploads as the source …" at bounding box center [700, 333] width 1401 height 666
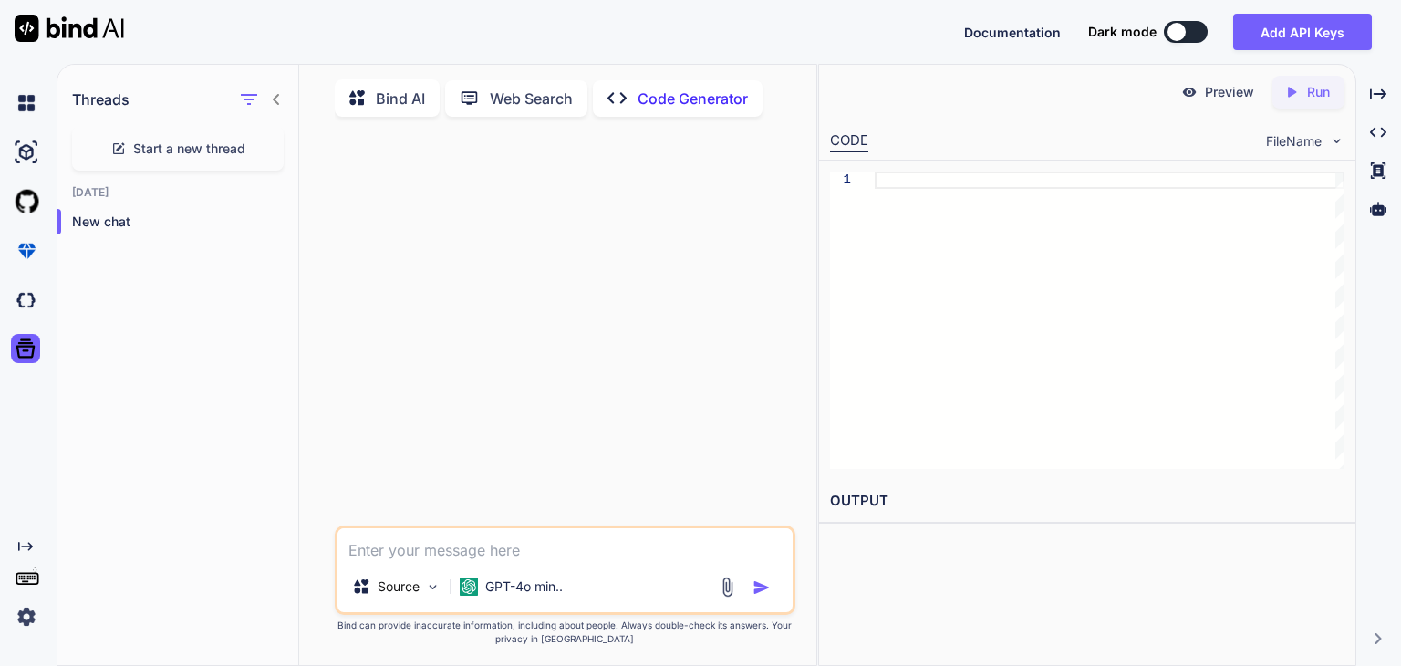
click at [30, 578] on rect at bounding box center [30, 579] width 2 height 2
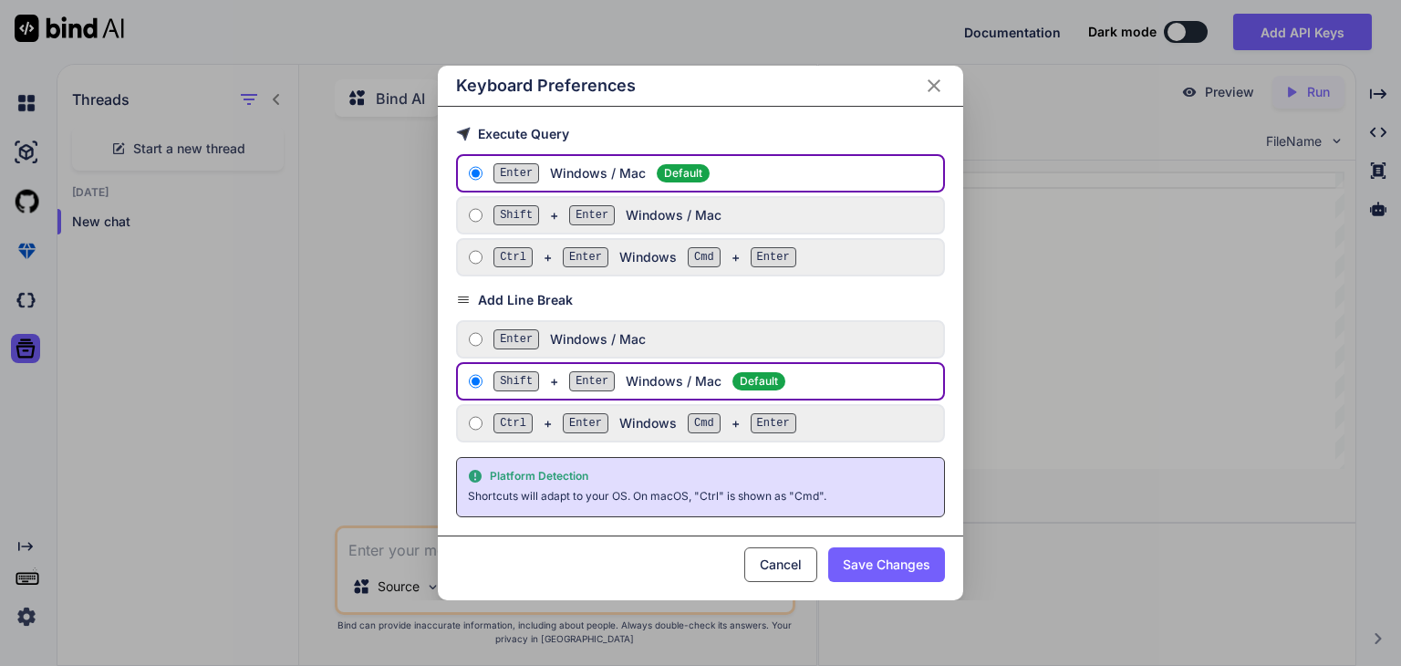
click at [778, 559] on button "Cancel" at bounding box center [780, 564] width 73 height 35
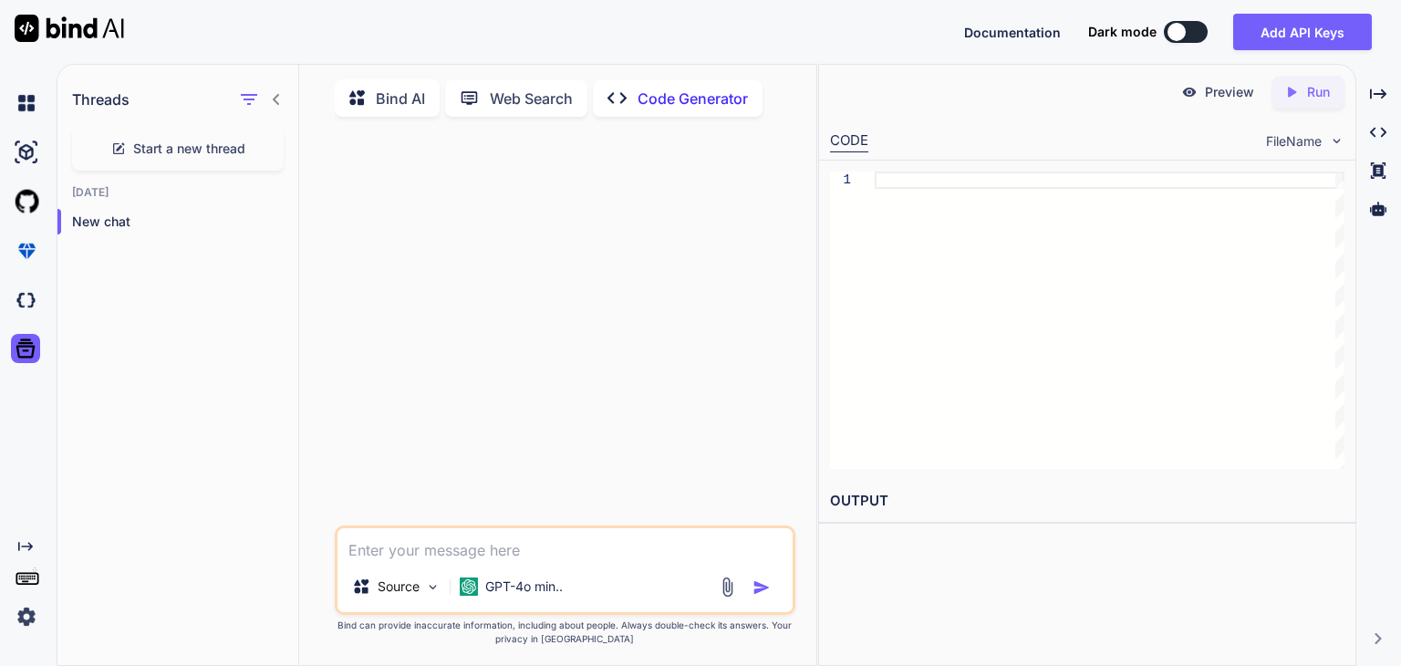
click at [31, 544] on icon "Created with Pixso." at bounding box center [25, 546] width 15 height 15
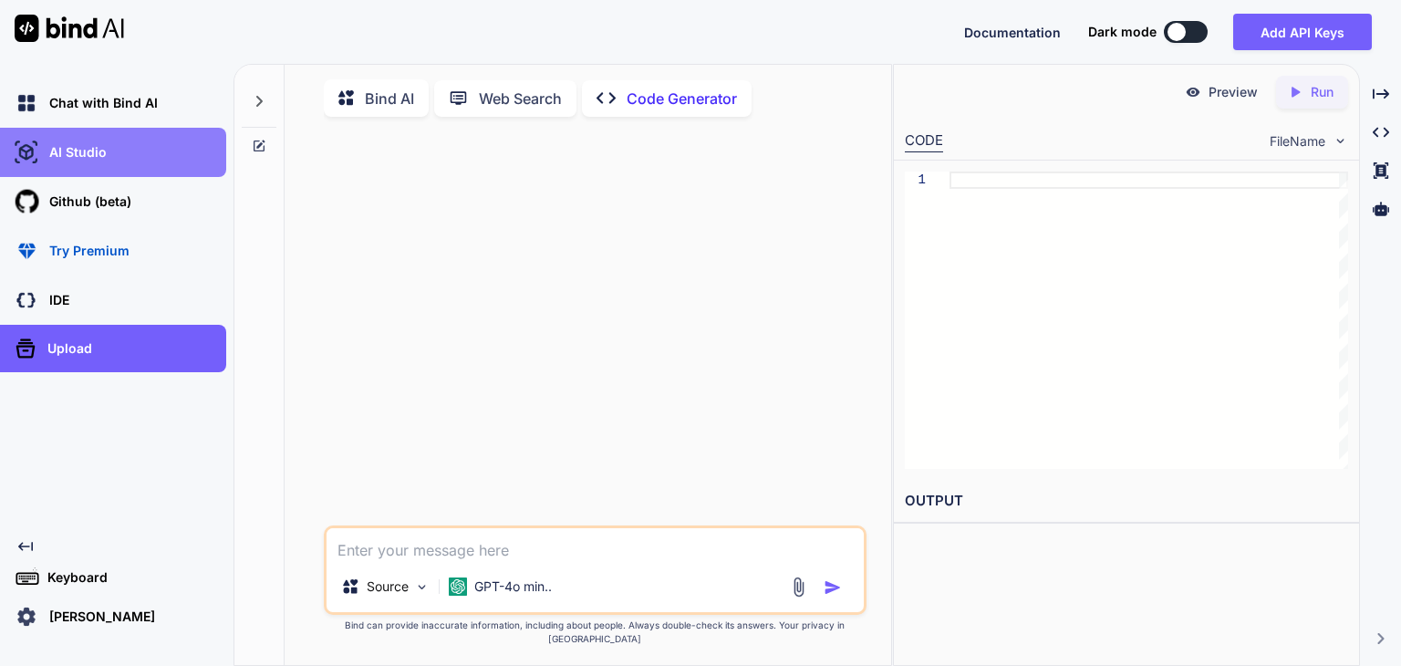
click at [105, 155] on div "AI Studio" at bounding box center [118, 152] width 215 height 31
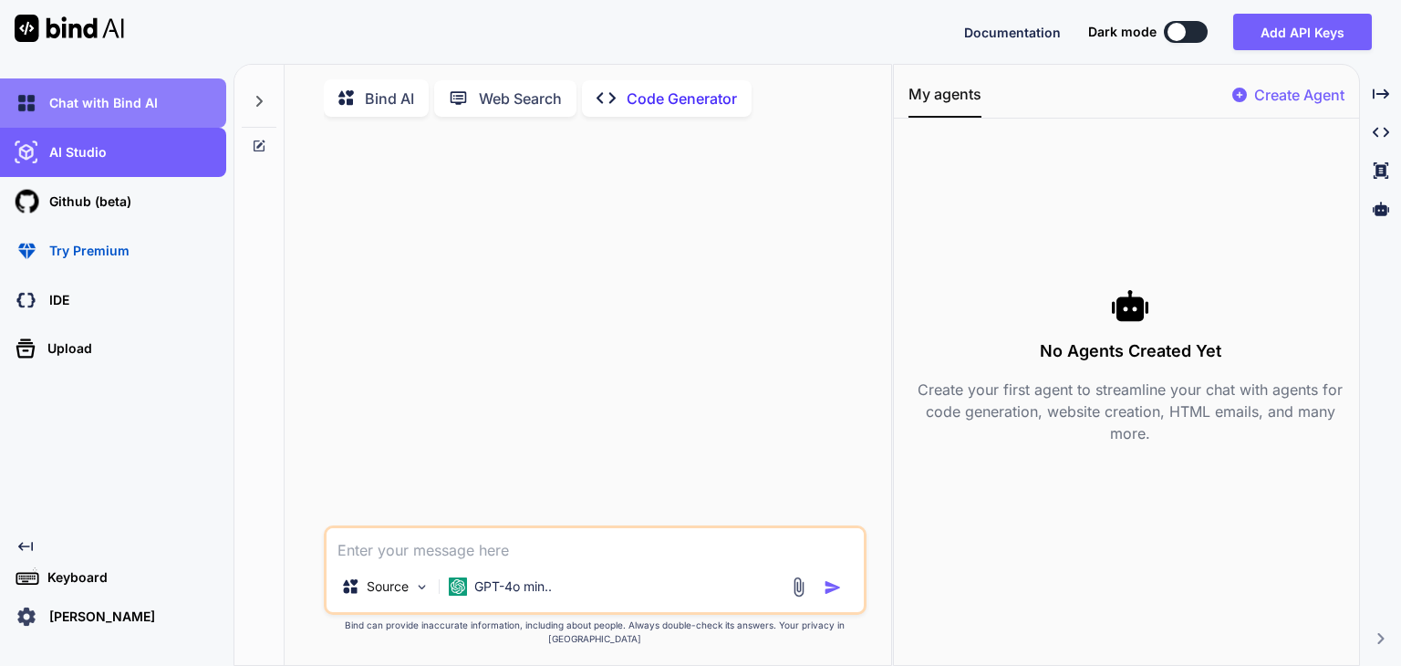
click at [138, 99] on p "Chat with Bind AI" at bounding box center [100, 103] width 116 height 18
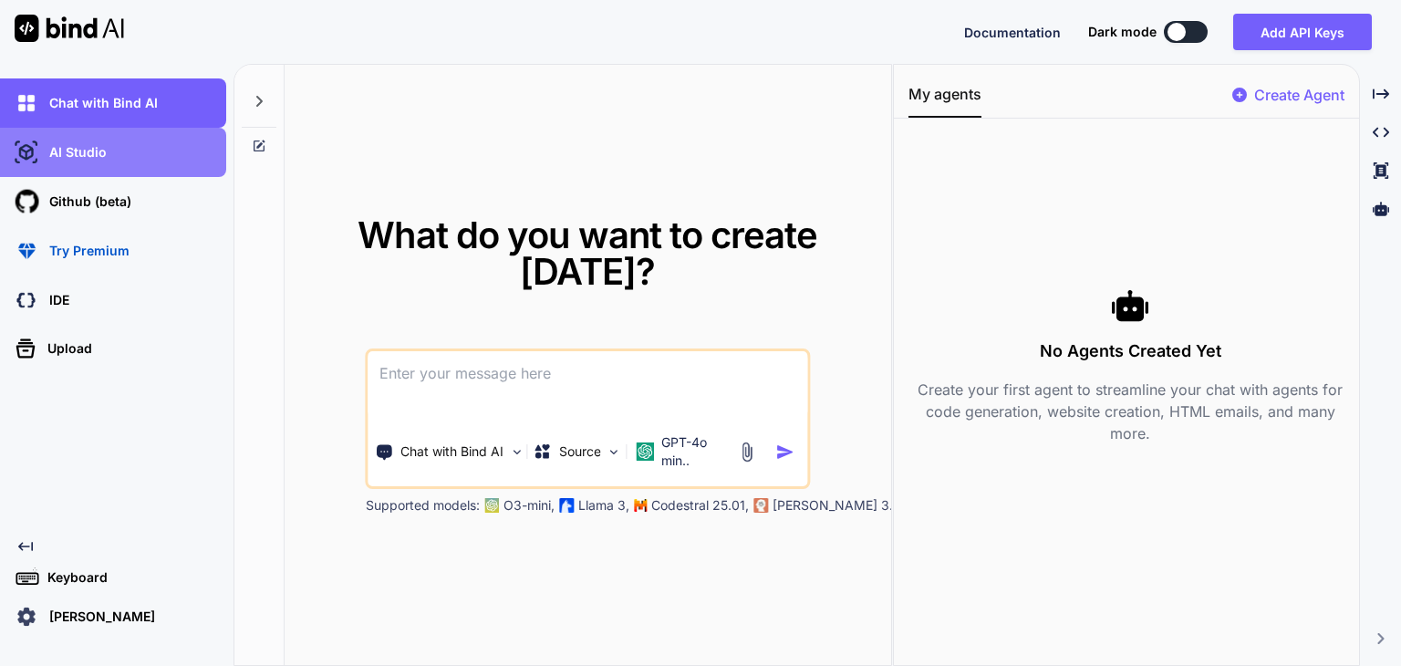
click at [101, 150] on p "AI Studio" at bounding box center [74, 152] width 65 height 18
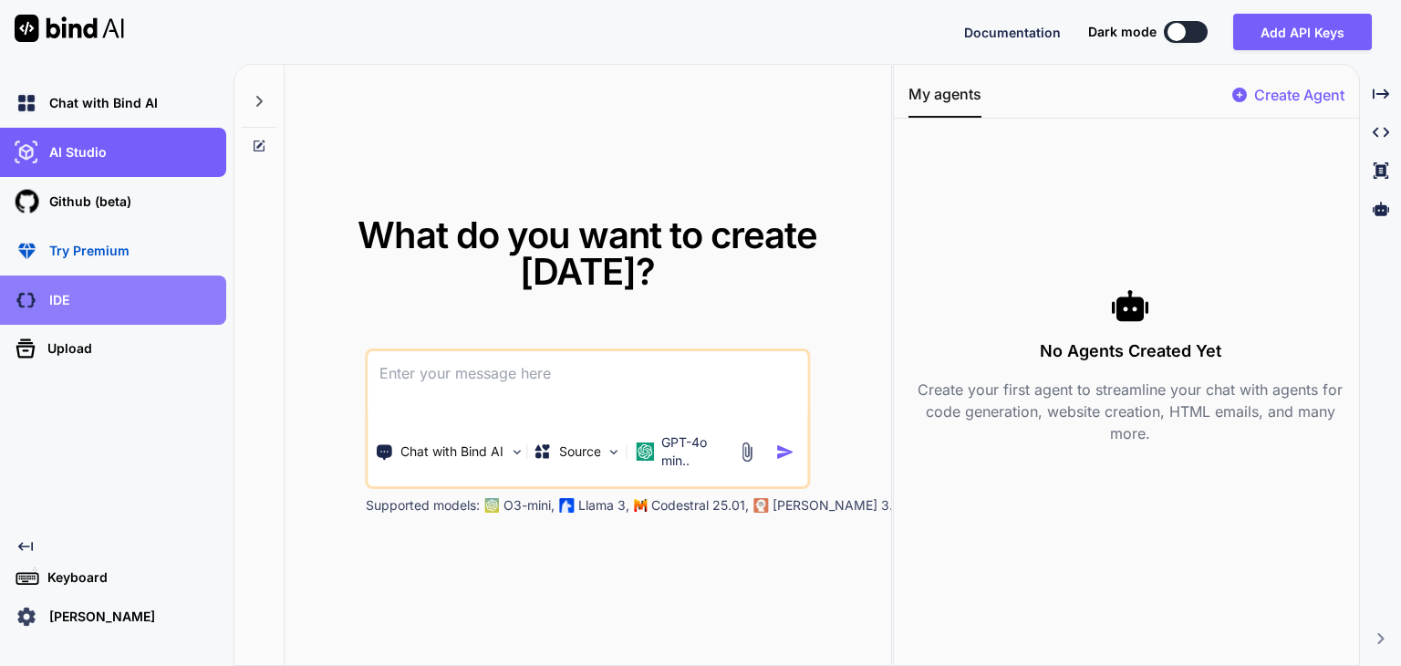
click at [73, 297] on div "IDE" at bounding box center [118, 300] width 215 height 31
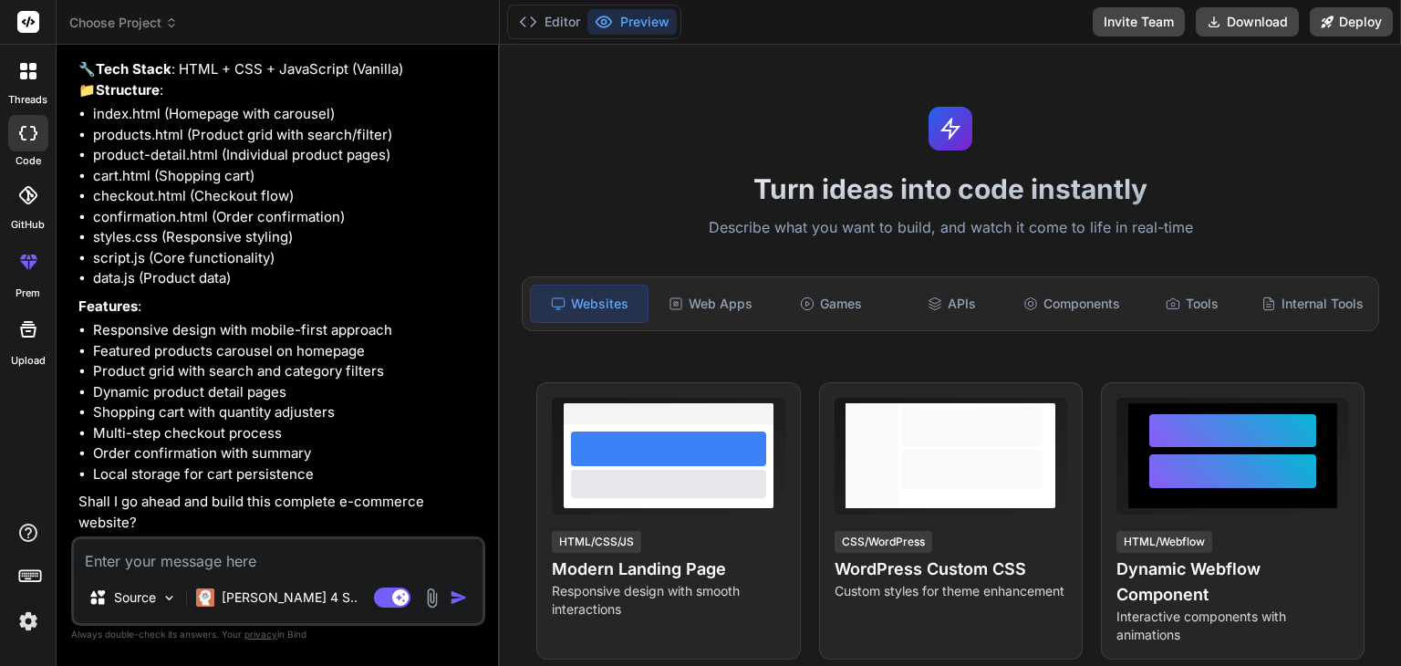
scroll to position [419, 0]
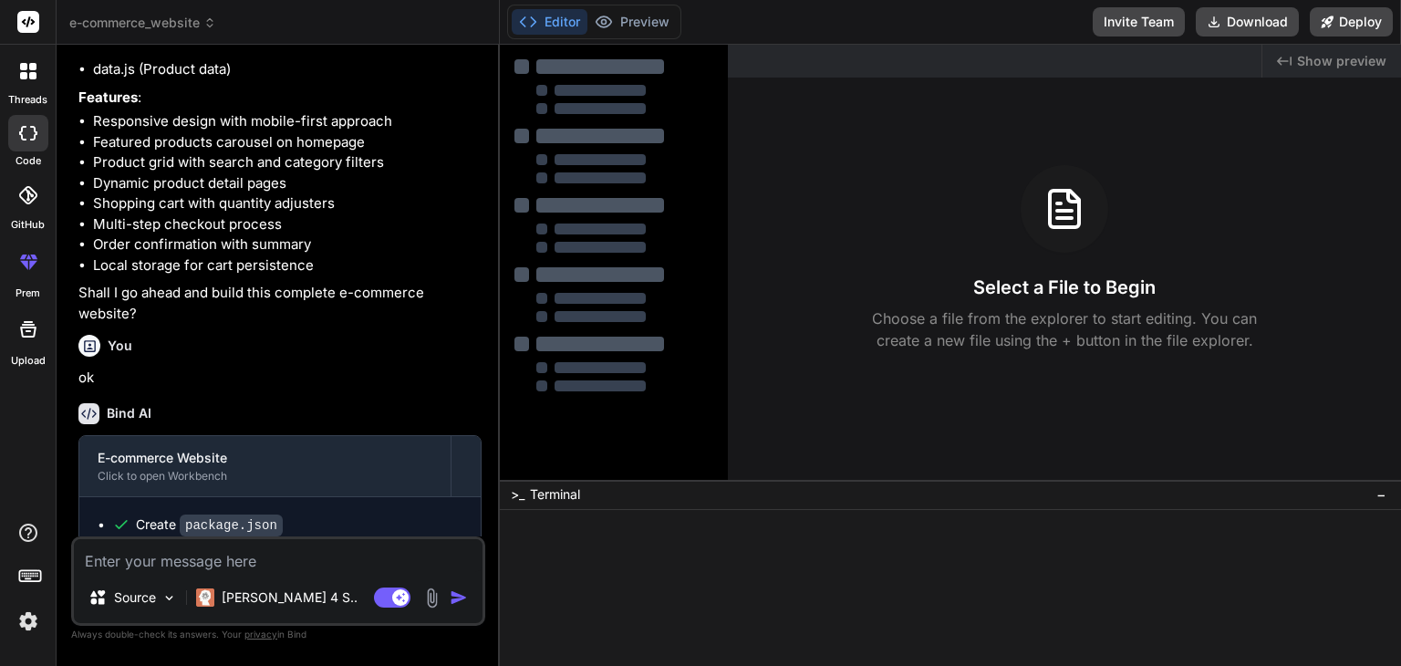
type textarea "x"
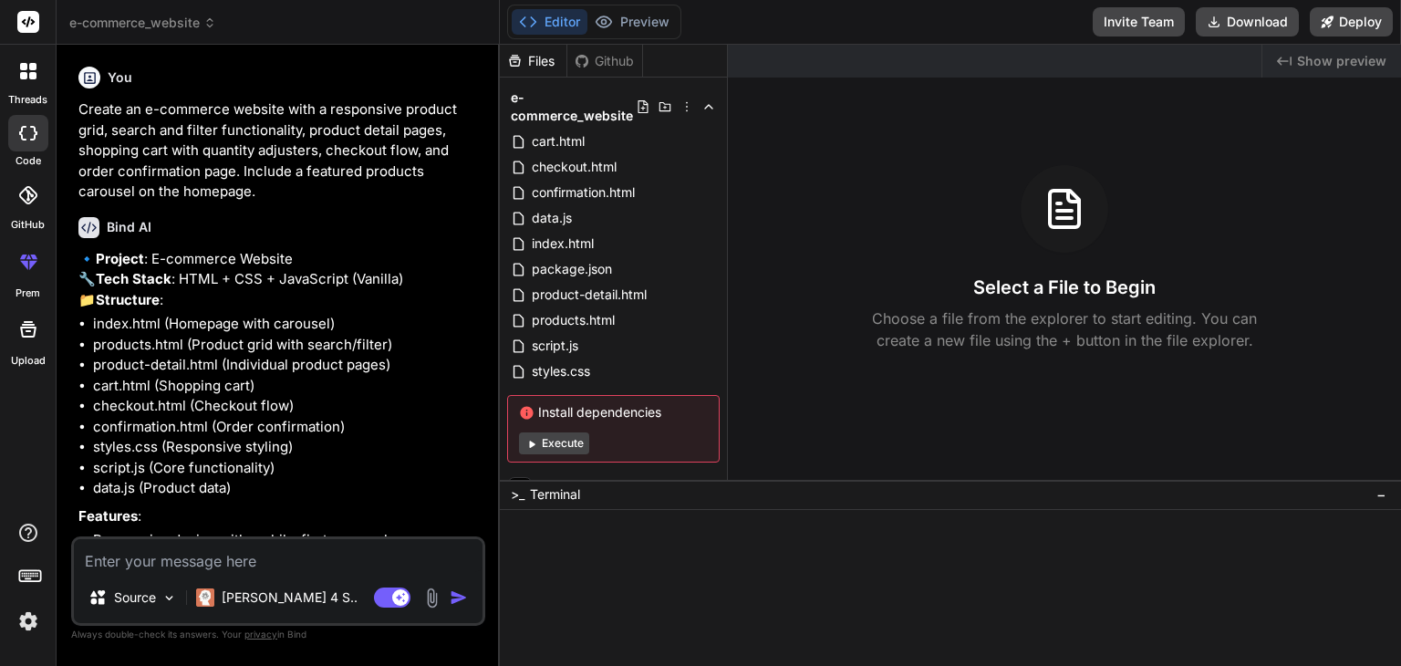
scroll to position [17, 0]
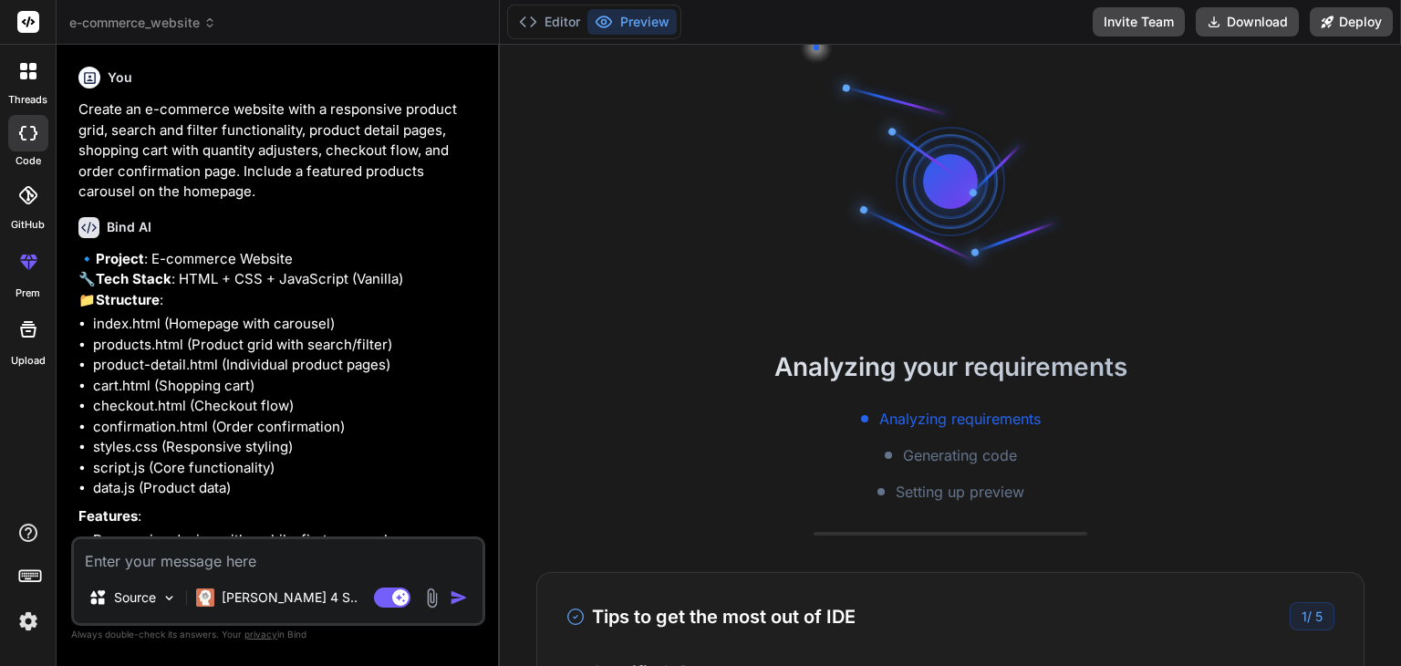
click at [201, 23] on span "e-commerce_website" at bounding box center [142, 23] width 147 height 18
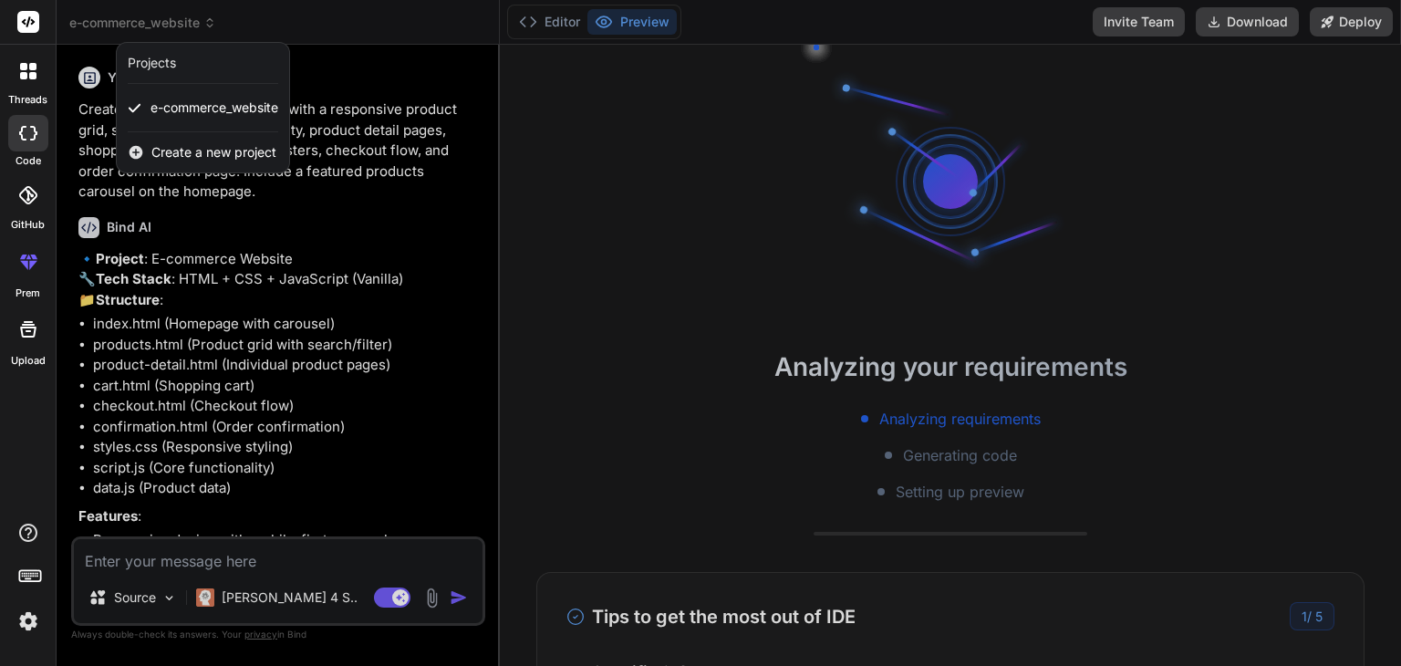
click at [170, 56] on div "Projects" at bounding box center [152, 63] width 48 height 18
click at [163, 64] on div "Projects" at bounding box center [152, 63] width 48 height 18
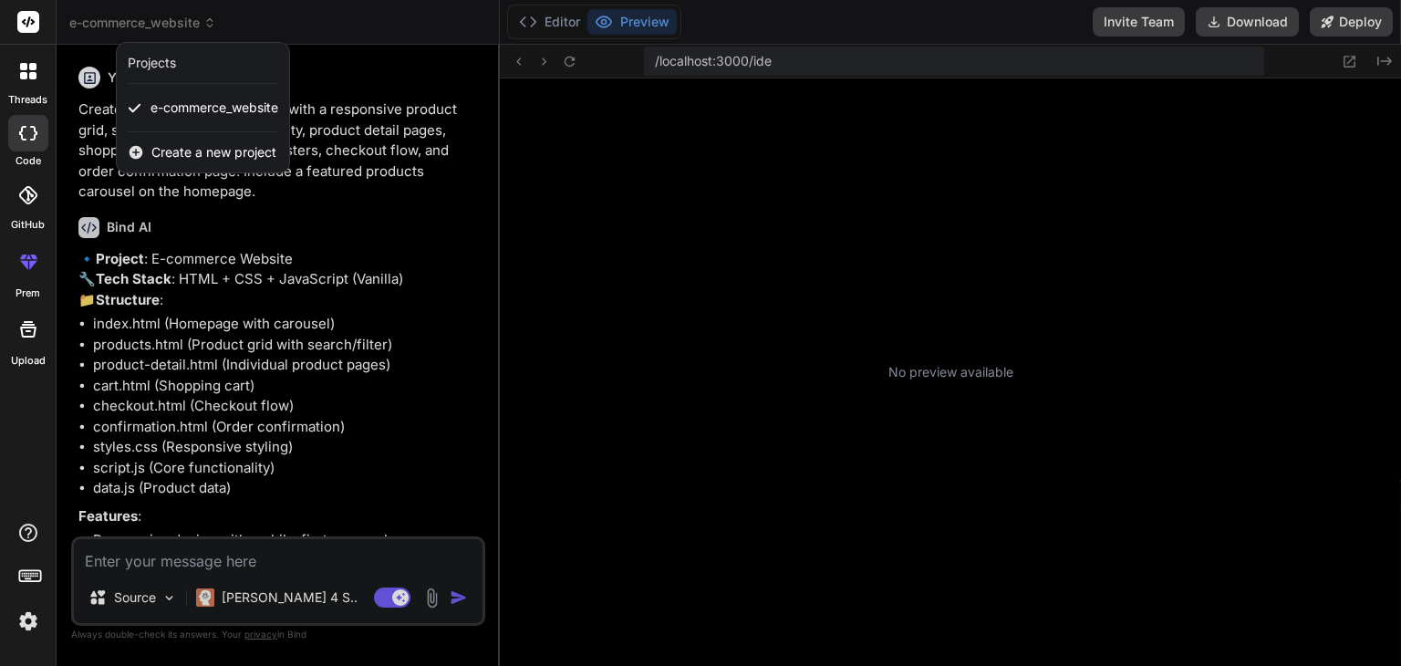
click at [338, 50] on div at bounding box center [700, 333] width 1401 height 666
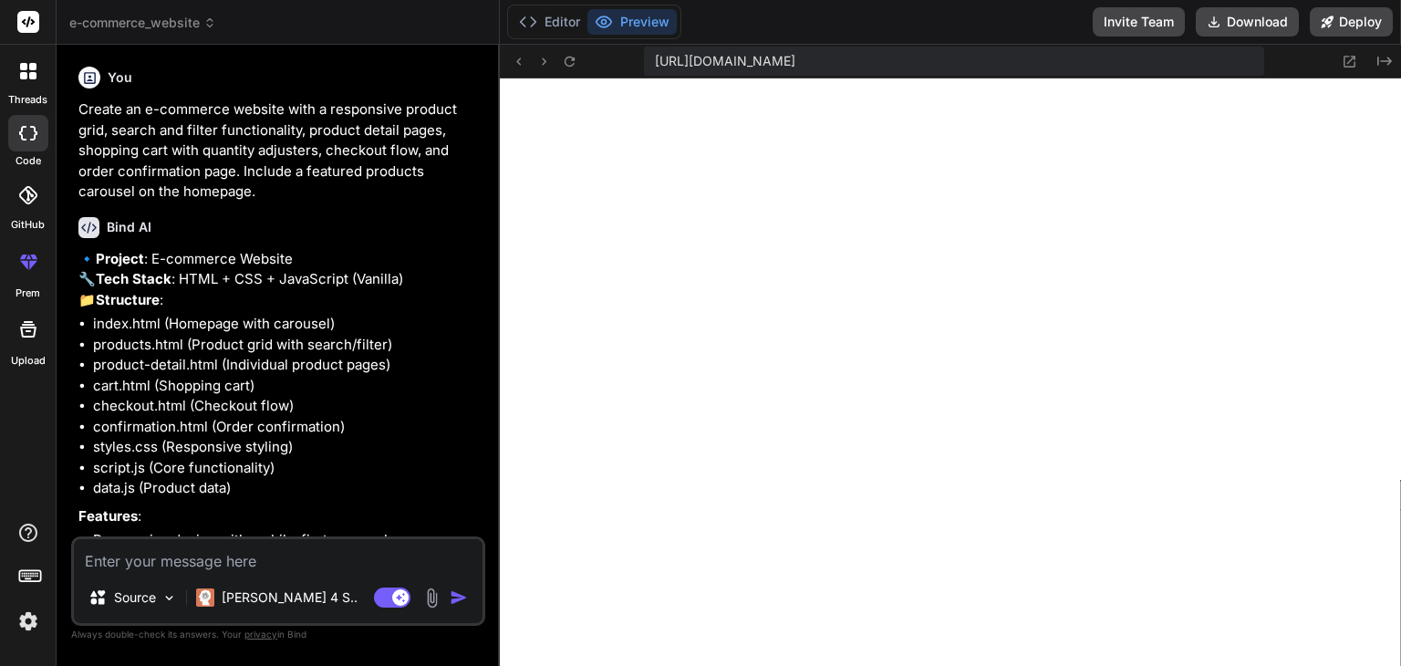
scroll to position [718, 0]
click at [1361, 18] on button "Deploy" at bounding box center [1351, 21] width 83 height 29
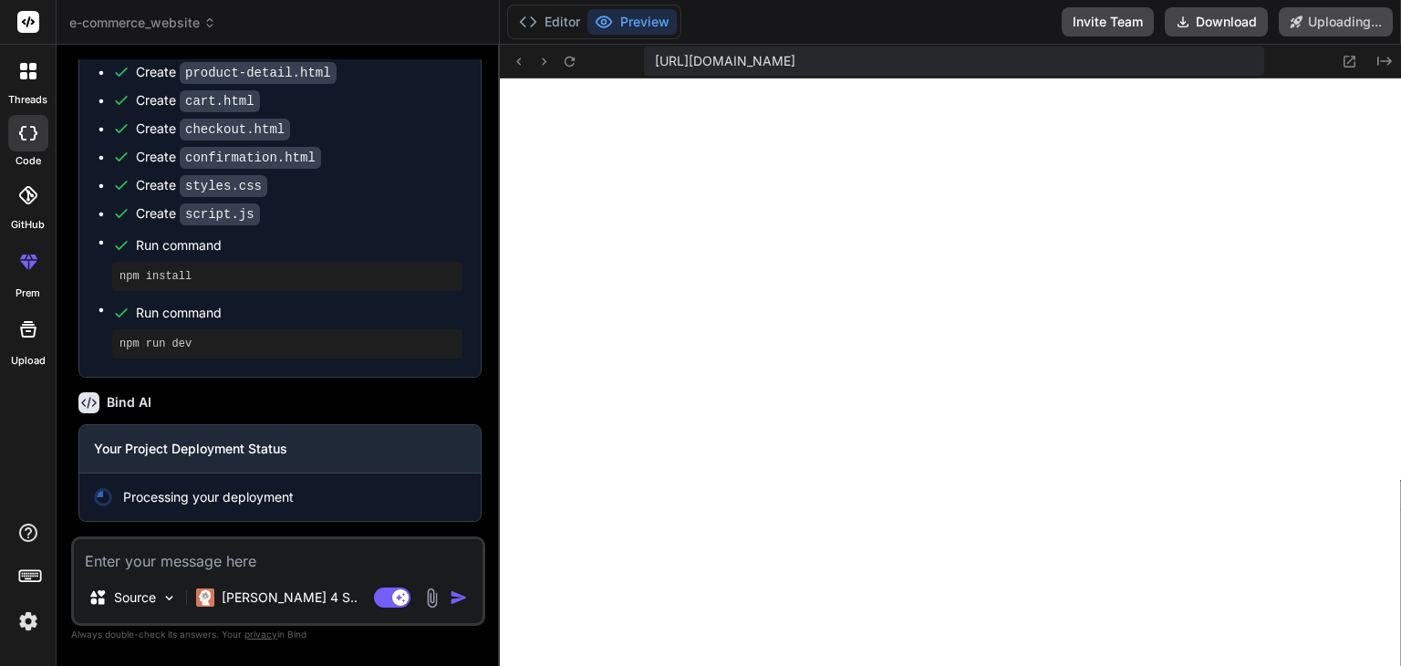
scroll to position [1021, 0]
click at [556, 23] on button "Editor" at bounding box center [550, 22] width 76 height 26
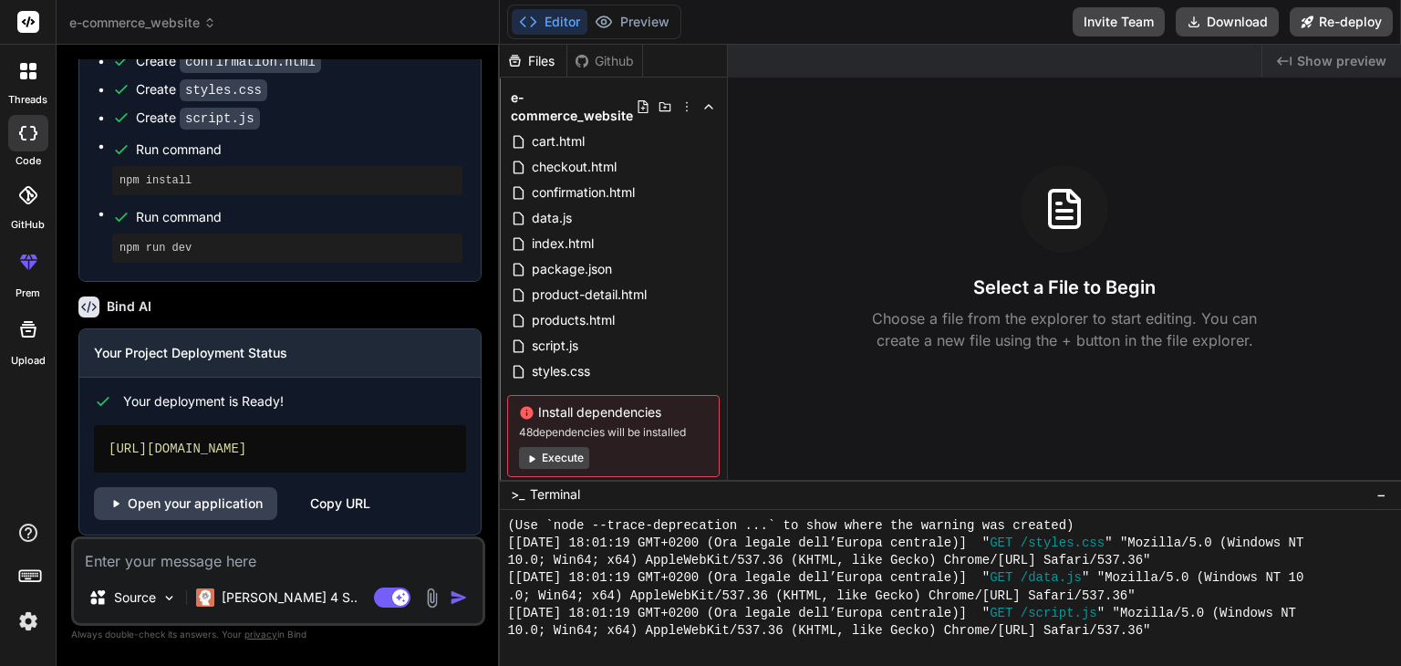
scroll to position [1130, 0]
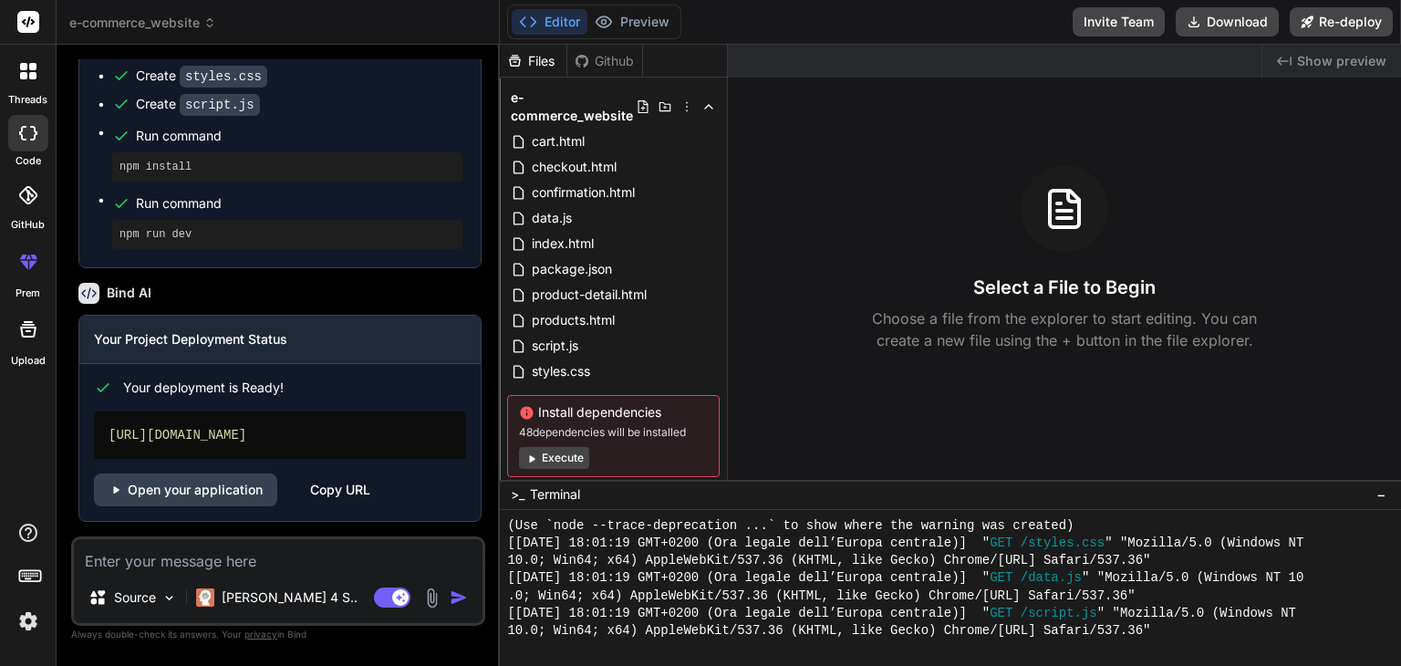
click at [24, 621] on img at bounding box center [28, 621] width 31 height 31
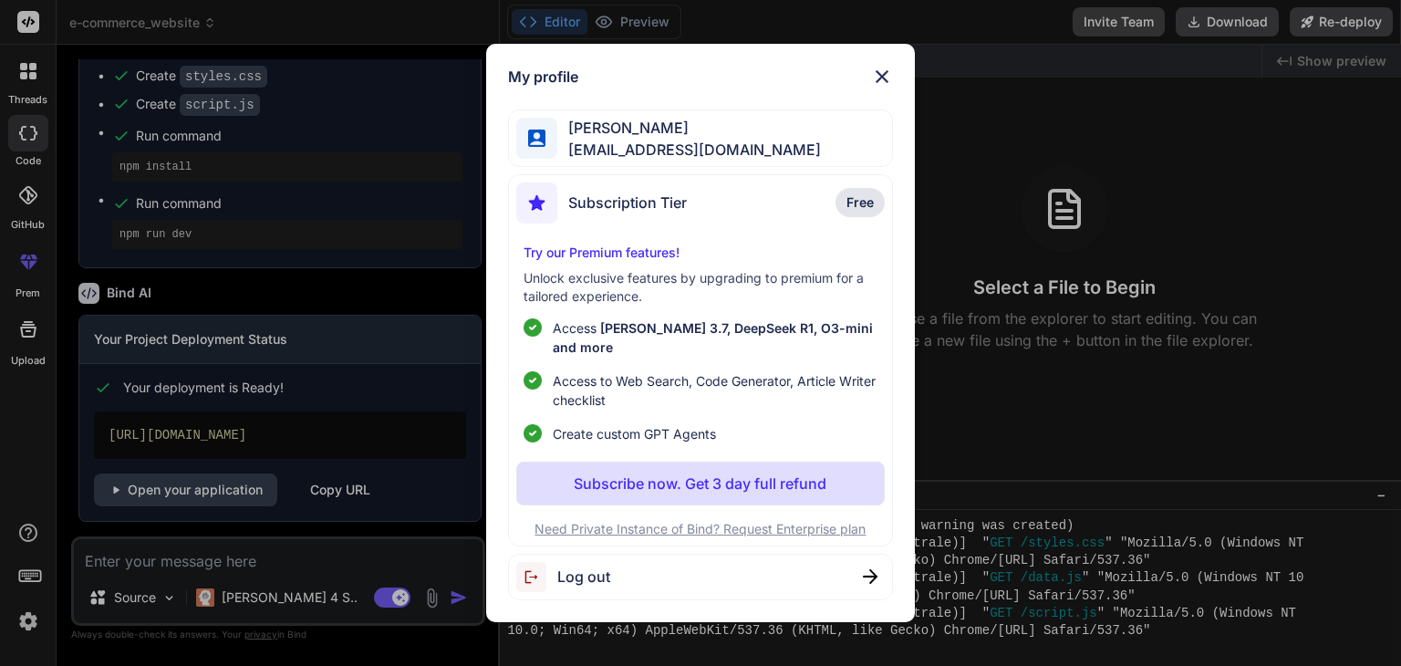
click at [883, 88] on img at bounding box center [882, 77] width 22 height 22
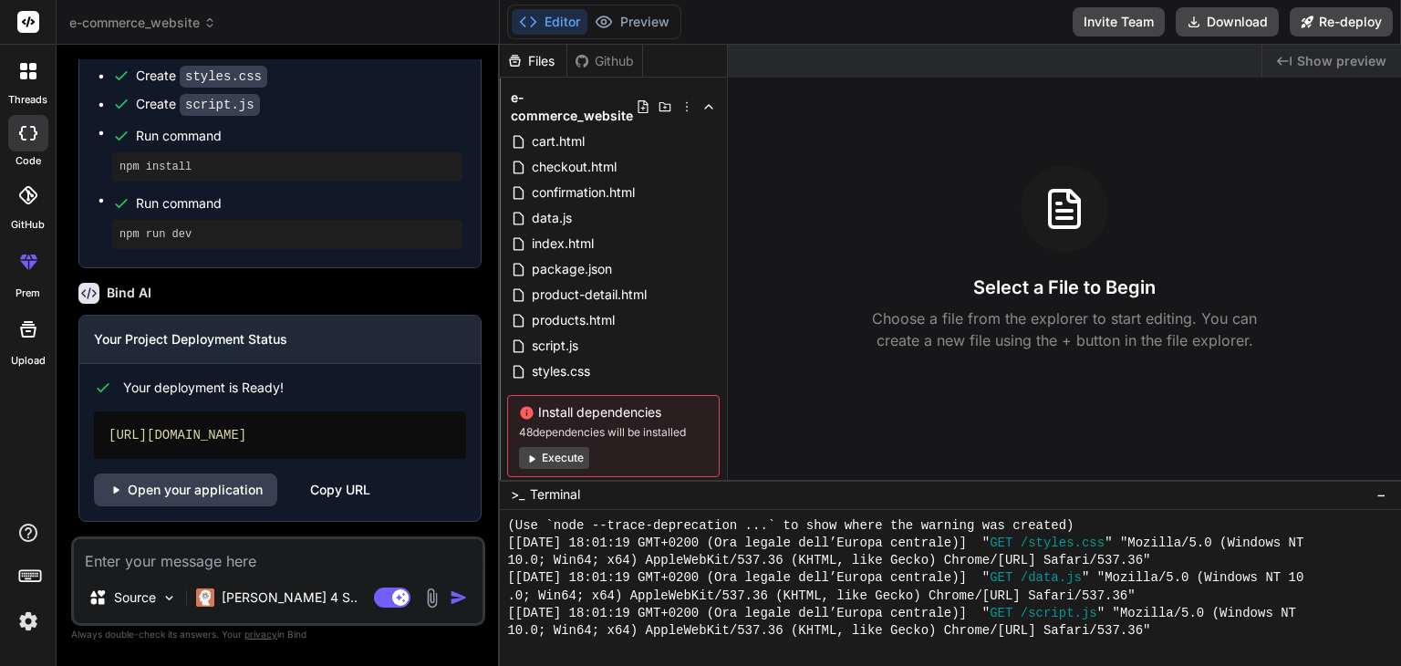
click at [25, 69] on icon at bounding box center [23, 66] width 7 height 7
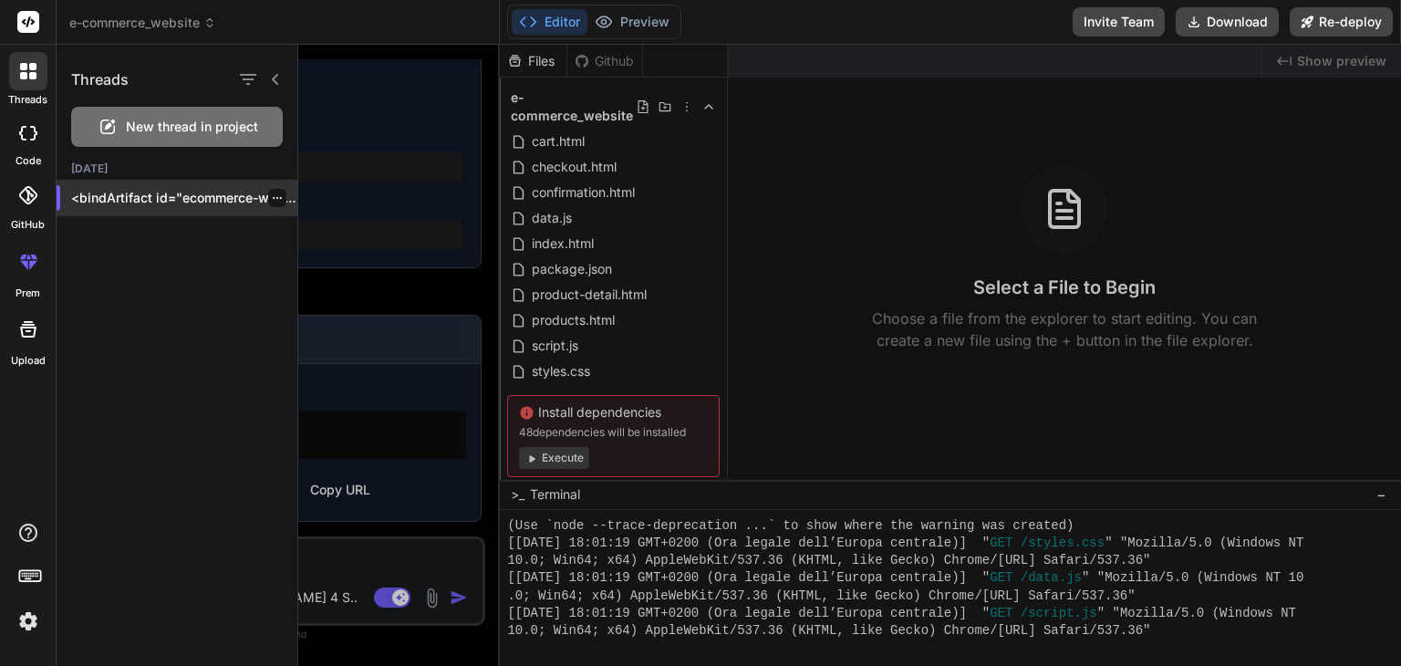
click at [196, 194] on p "<bindArtifact id="ecommerce-website" title="E-commerce Website"> <bindAction ty…" at bounding box center [184, 198] width 226 height 18
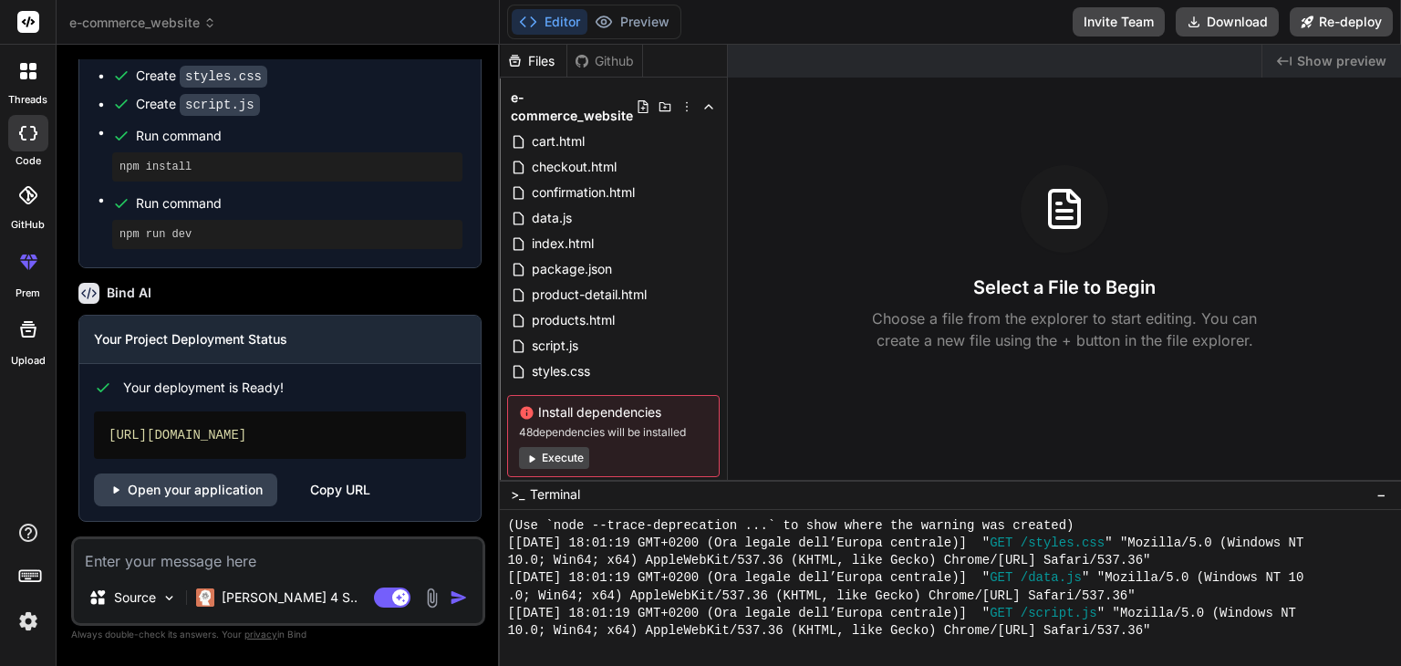
click at [33, 74] on icon at bounding box center [32, 75] width 7 height 7
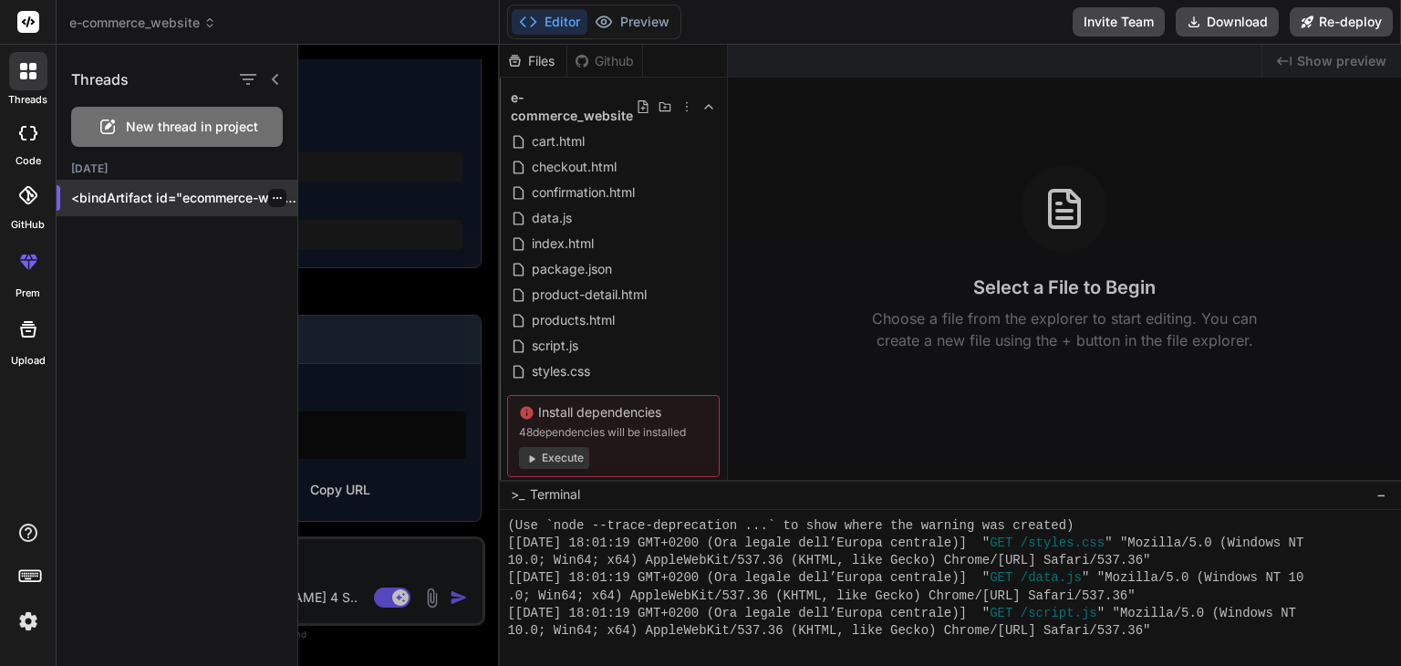
click at [284, 200] on p "<bindArtifact id="ecommerce-website" title="E-commerce Website"> <bindAction ty…" at bounding box center [184, 198] width 226 height 18
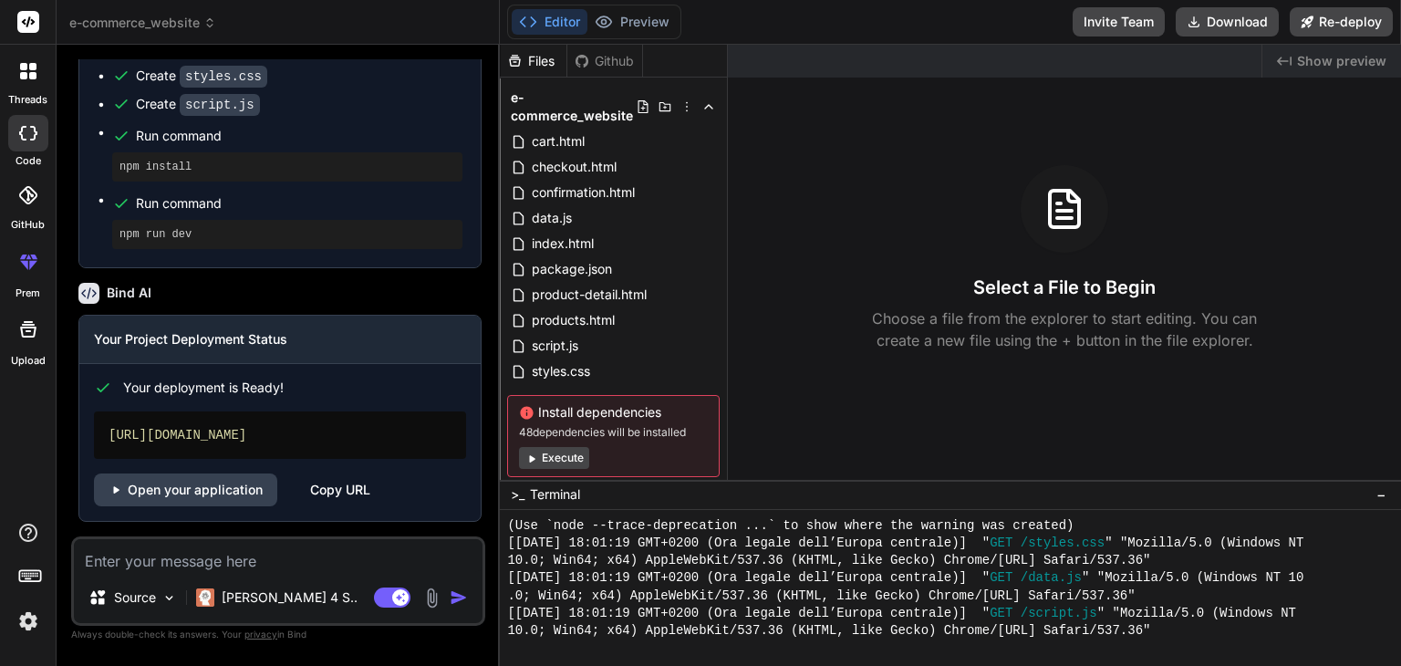
click at [33, 84] on div at bounding box center [28, 71] width 38 height 38
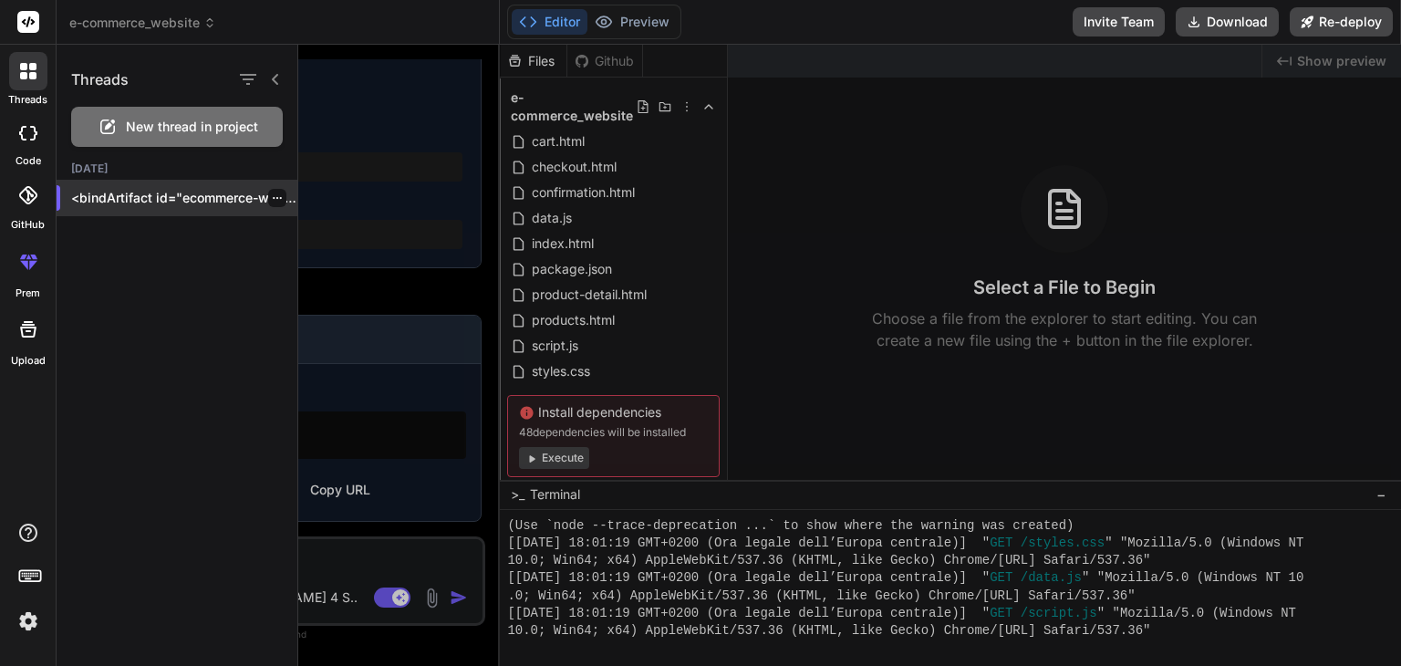
click at [273, 197] on icon "button" at bounding box center [277, 198] width 9 height 2
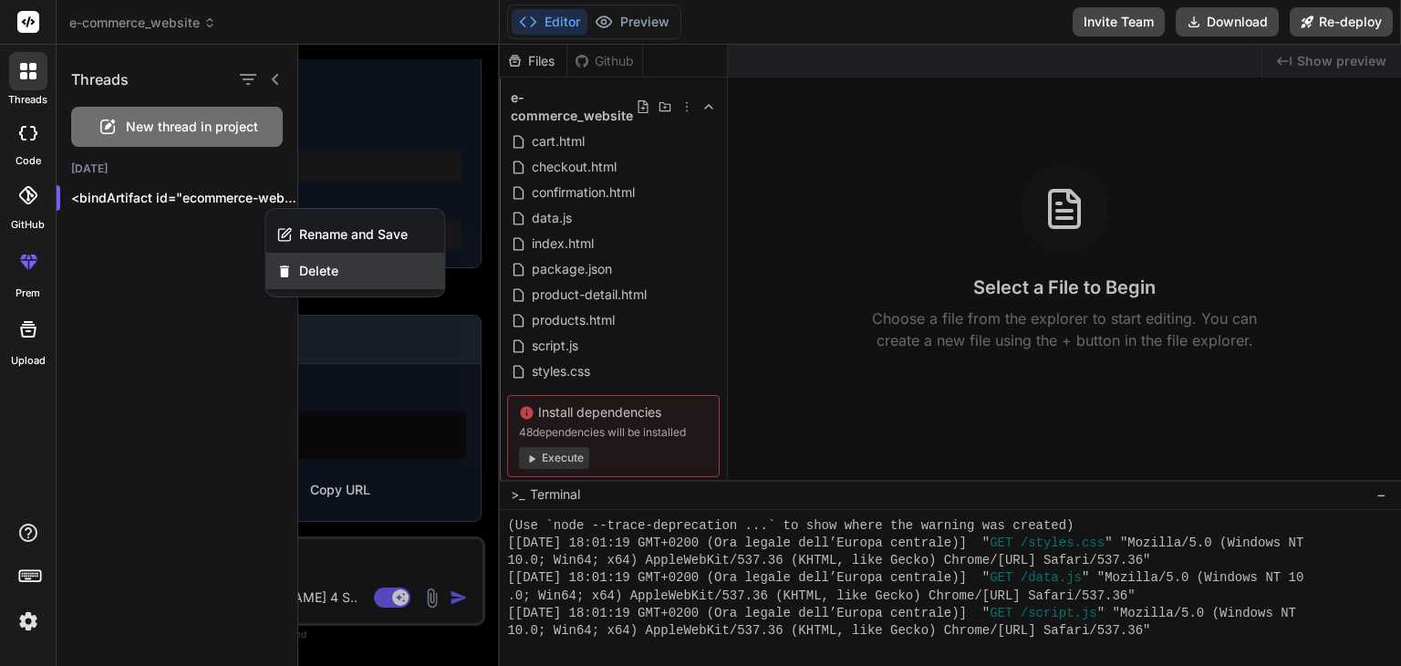
click at [328, 266] on span "Delete" at bounding box center [318, 271] width 39 height 18
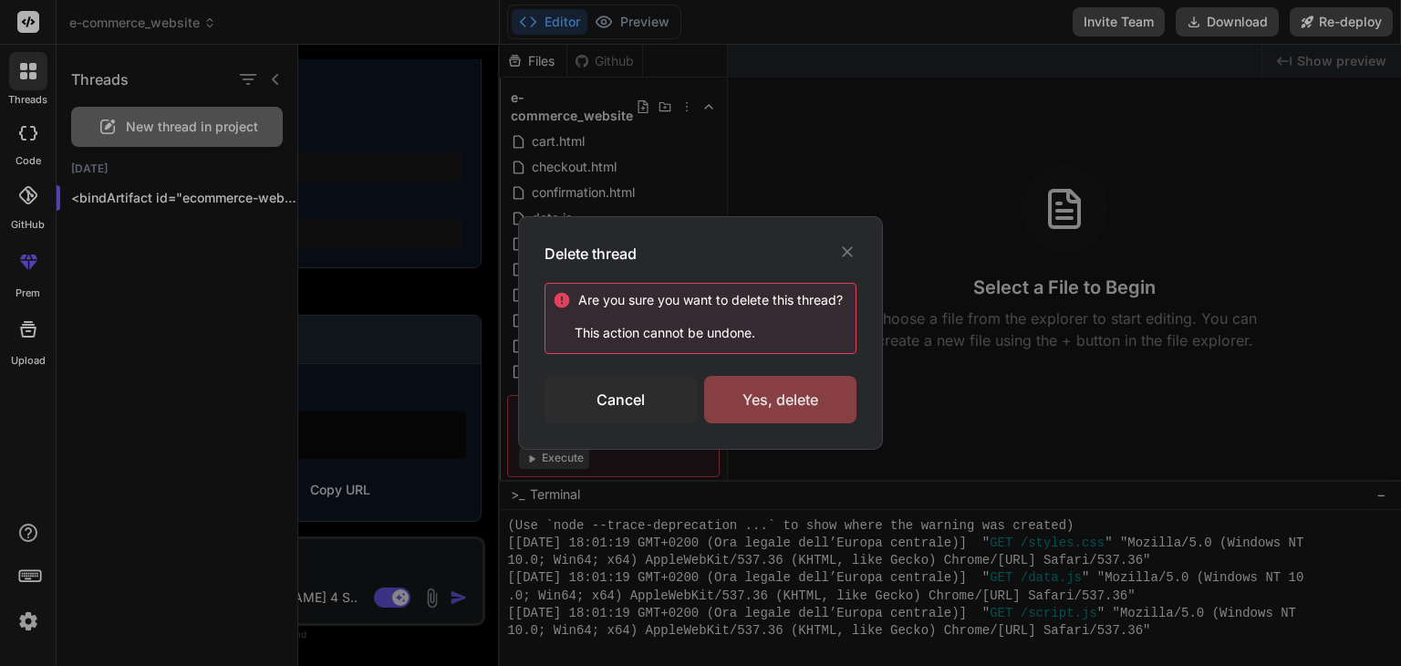
click at [799, 399] on div "Yes, delete" at bounding box center [780, 399] width 152 height 47
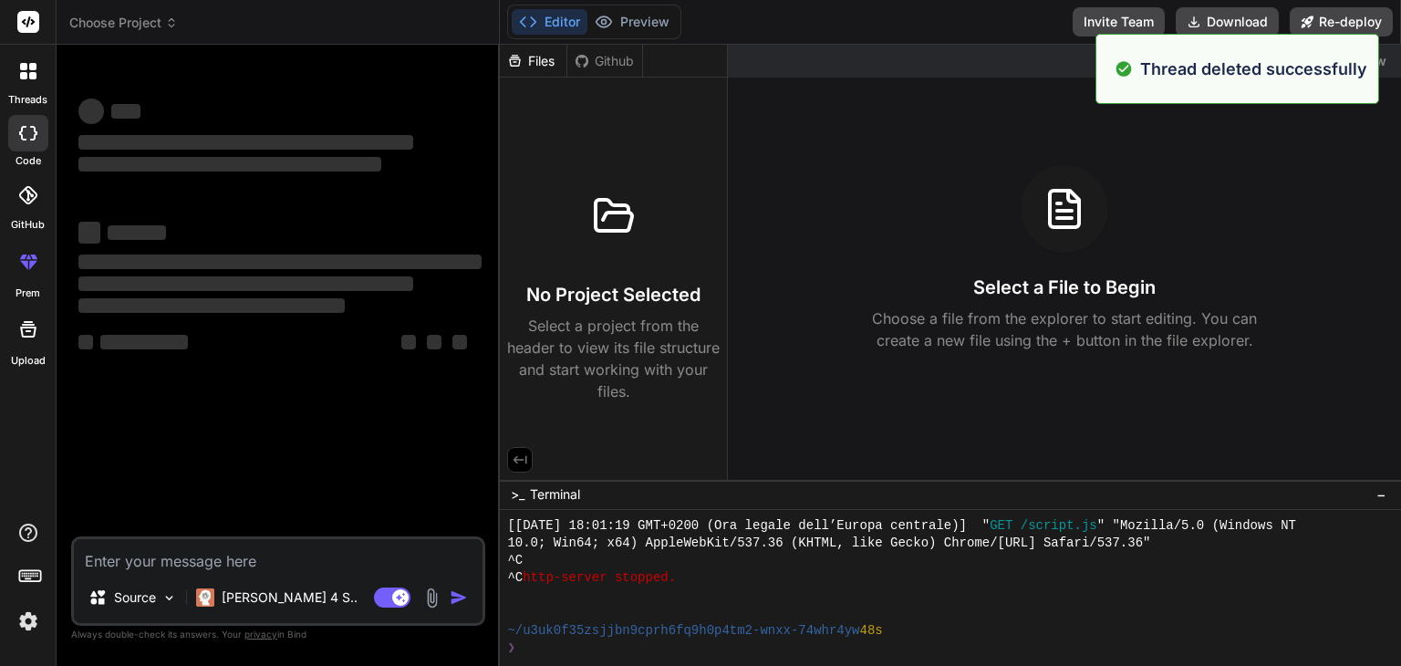
scroll to position [805, 0]
type textarea "x"
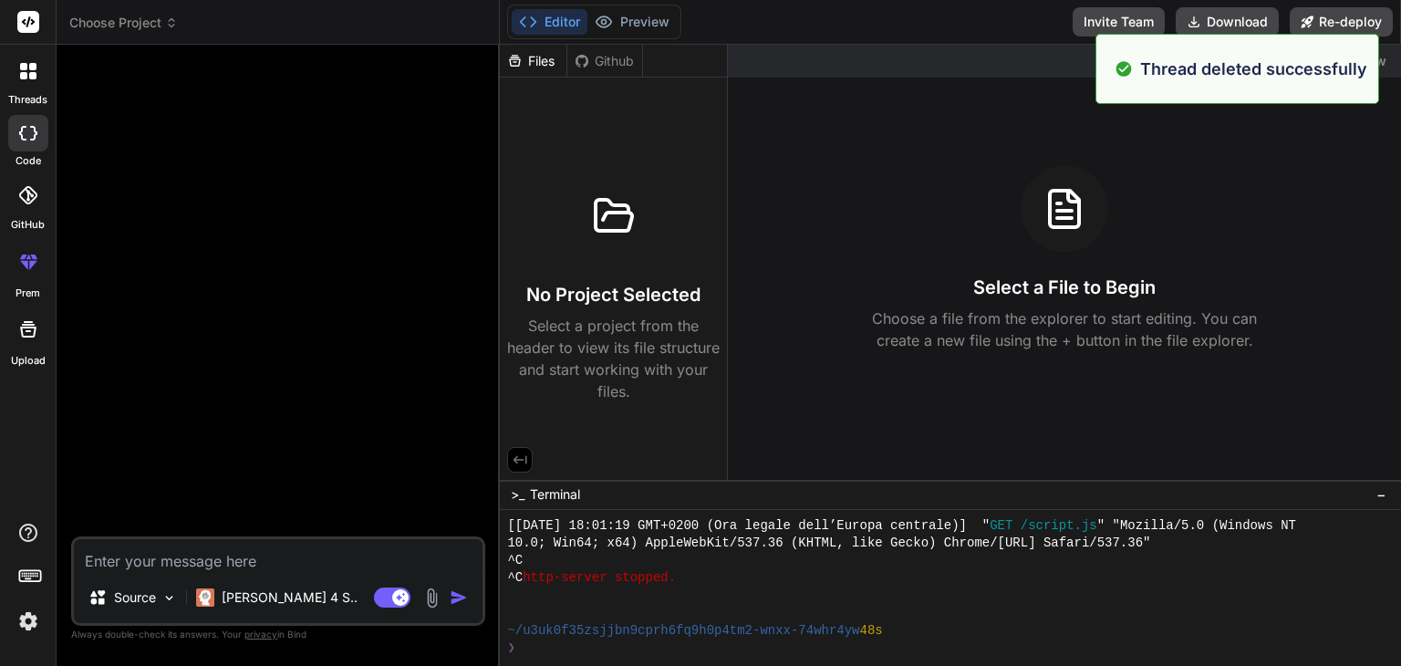
click at [293, 274] on div at bounding box center [280, 297] width 410 height 477
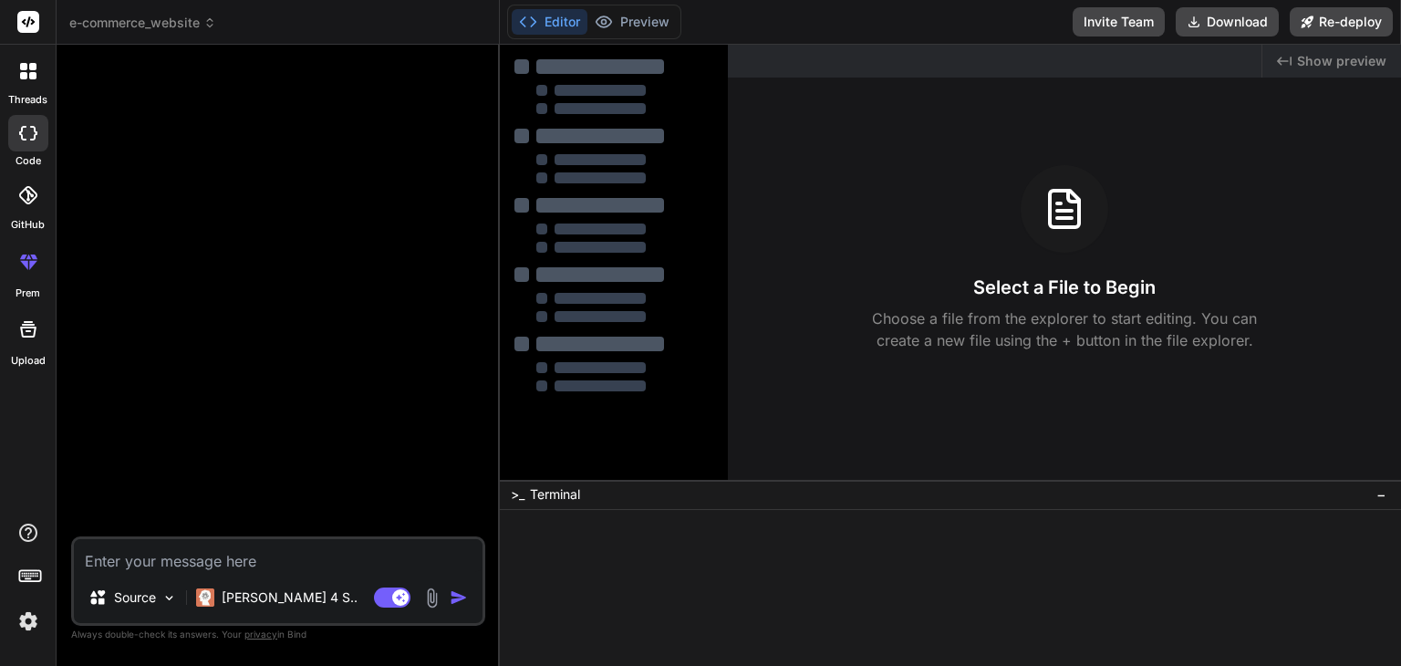
type textarea "x"
